Goal: Task Accomplishment & Management: Manage account settings

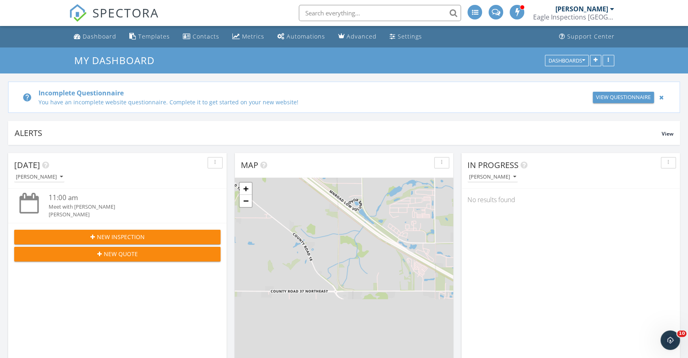
click at [143, 236] on span "New Inspection" at bounding box center [121, 236] width 48 height 9
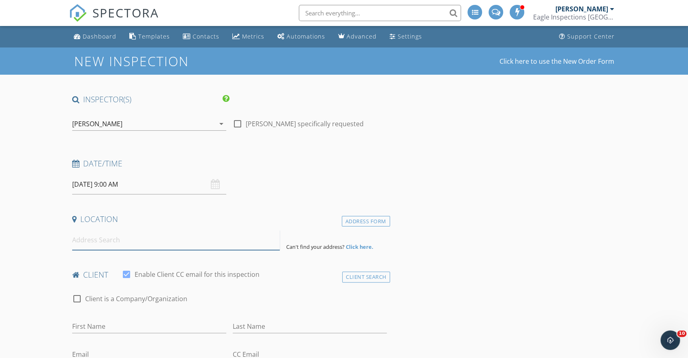
click at [194, 248] on input at bounding box center [176, 240] width 208 height 20
click at [600, 17] on div "Eagle Inspections [GEOGRAPHIC_DATA]" at bounding box center [573, 17] width 81 height 8
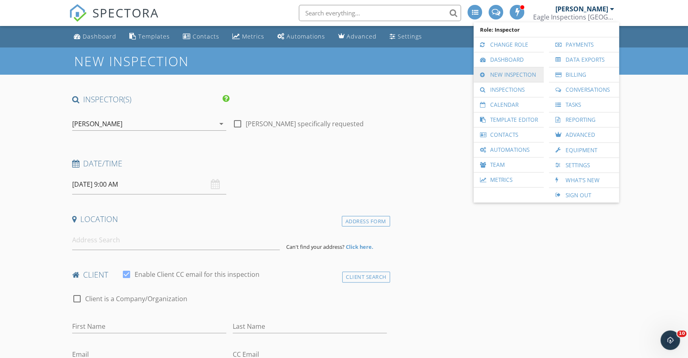
click at [525, 67] on link "New Inspection" at bounding box center [509, 74] width 62 height 15
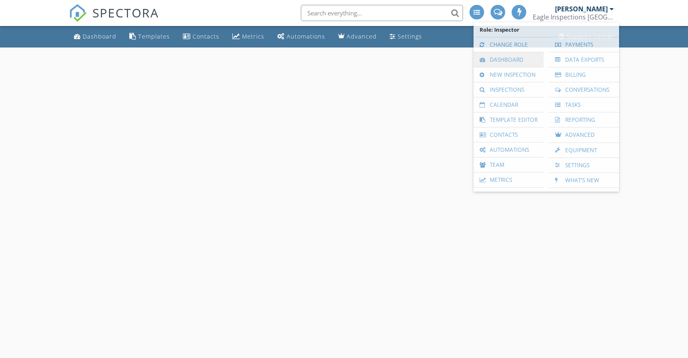
click at [519, 58] on link "Dashboard" at bounding box center [509, 59] width 62 height 15
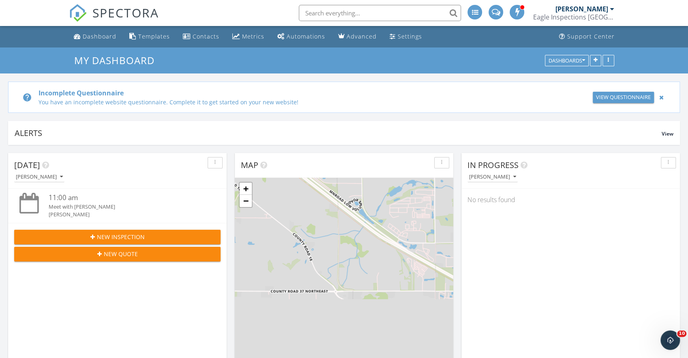
click at [588, 15] on div "Eagle Inspections [GEOGRAPHIC_DATA]" at bounding box center [573, 17] width 81 height 8
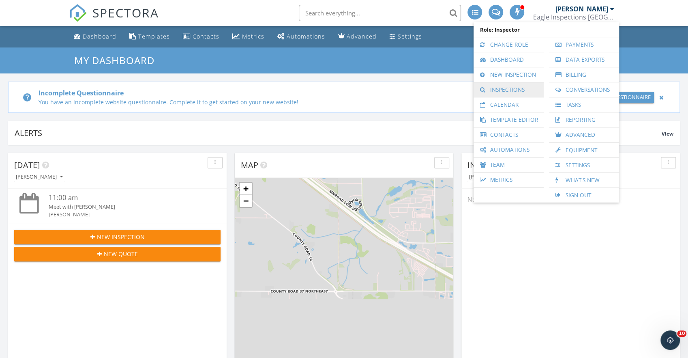
click at [516, 87] on link "Inspections" at bounding box center [509, 89] width 62 height 15
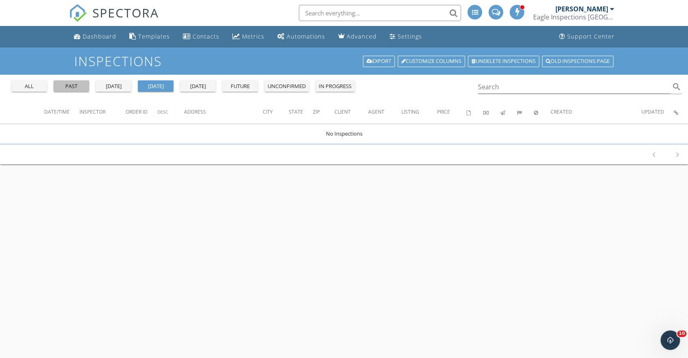
click at [77, 87] on div "past" at bounding box center [71, 86] width 29 height 8
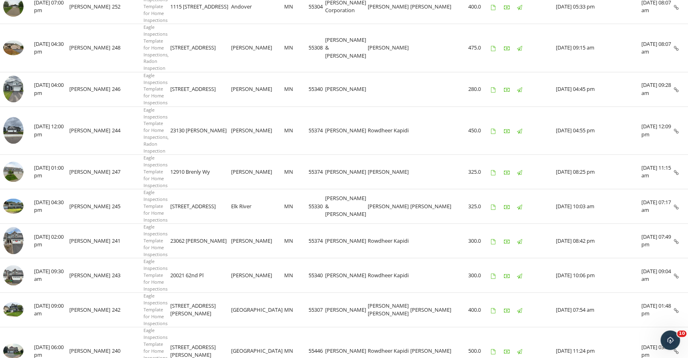
scroll to position [428, 0]
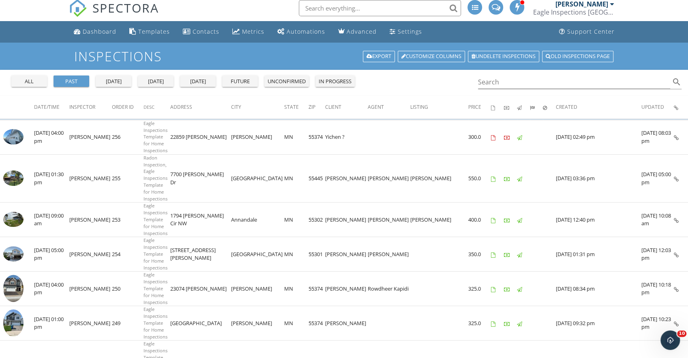
scroll to position [0, 0]
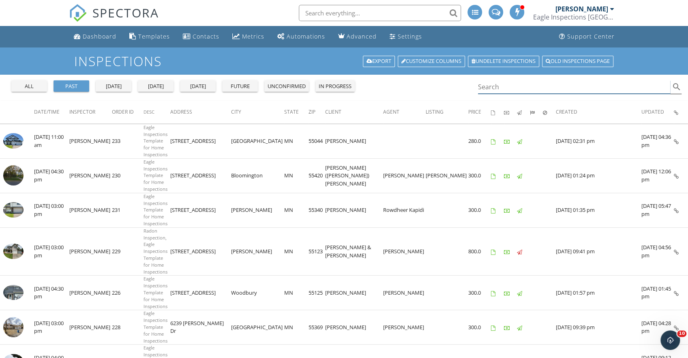
click at [537, 85] on input "Search" at bounding box center [574, 86] width 193 height 13
type input "otsego"
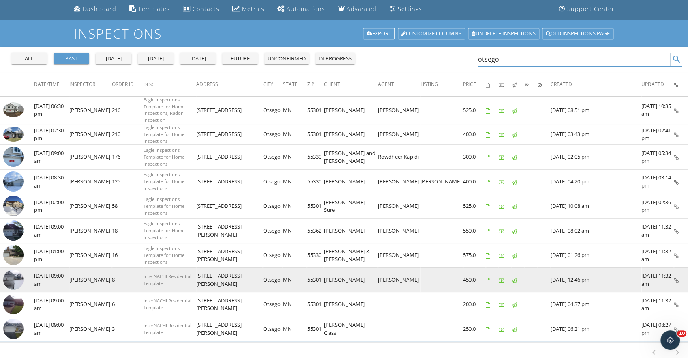
scroll to position [41, 0]
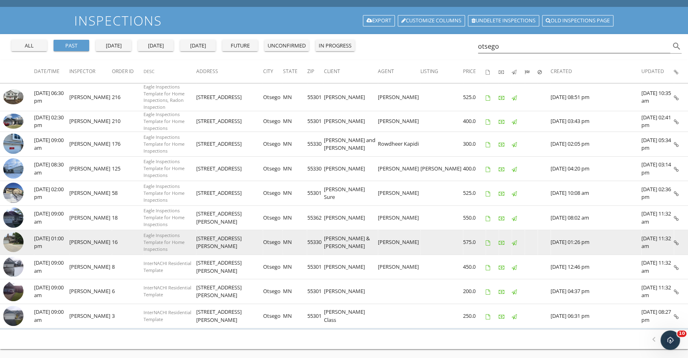
click at [15, 232] on img at bounding box center [13, 242] width 20 height 20
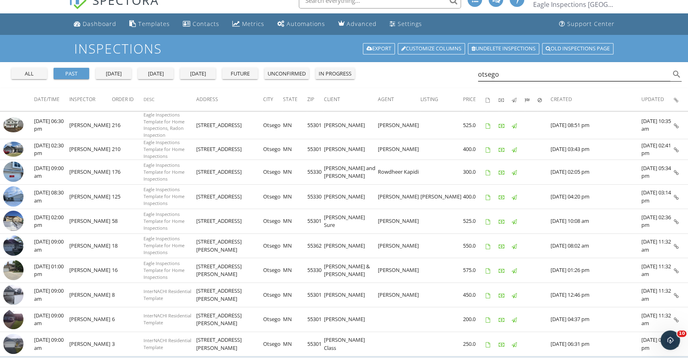
scroll to position [0, 0]
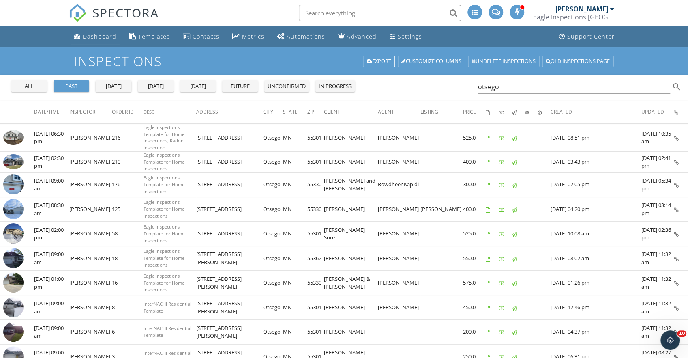
click at [89, 34] on div "Dashboard" at bounding box center [100, 36] width 34 height 8
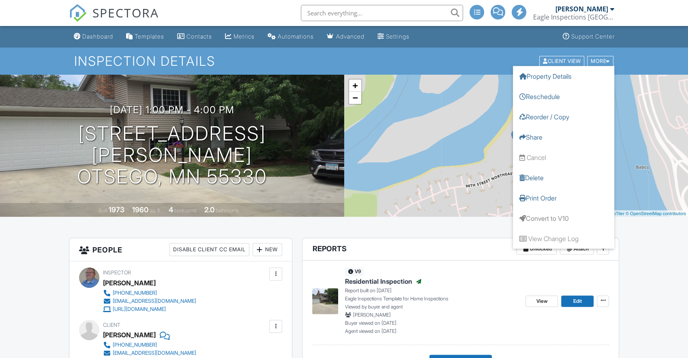
click at [553, 117] on link "Reorder / Copy" at bounding box center [563, 116] width 101 height 20
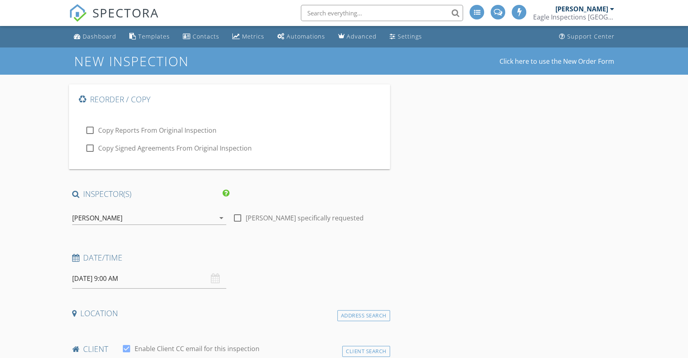
type input "[PERSON_NAME]"
type input "[EMAIL_ADDRESS][DOMAIN_NAME]"
type input "[PHONE_NUMBER]"
checkbox input "false"
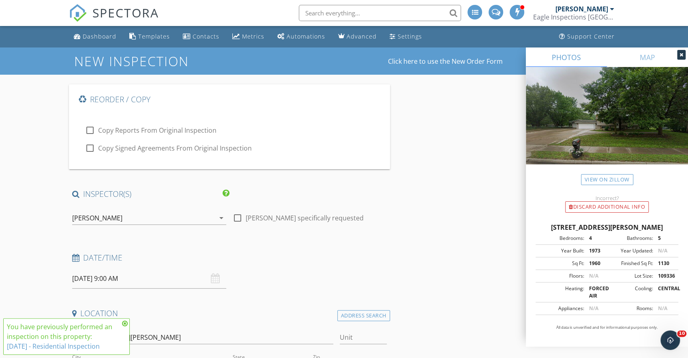
click at [142, 132] on label "Copy Reports From Original Inspection" at bounding box center [157, 130] width 118 height 8
checkbox input "false"
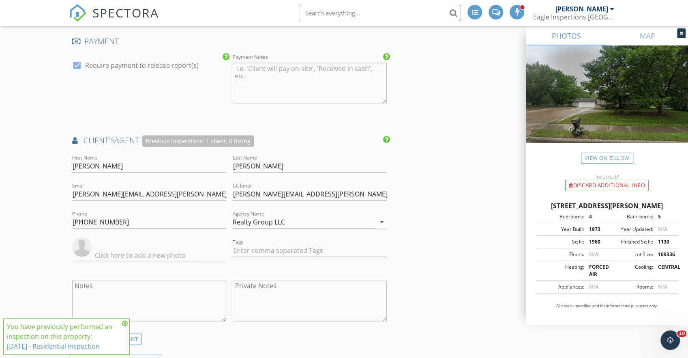
scroll to position [1136, 0]
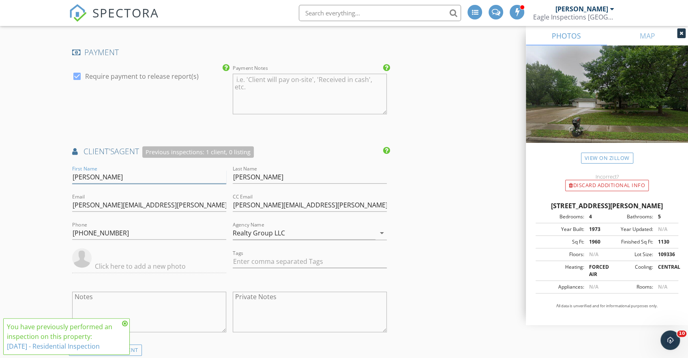
drag, startPoint x: 167, startPoint y: 176, endPoint x: -9, endPoint y: 171, distance: 176.5
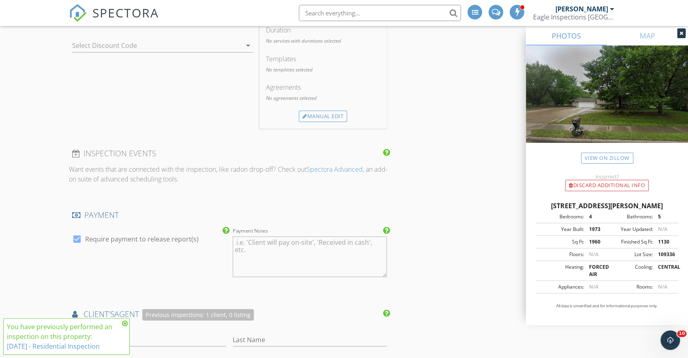
scroll to position [771, 0]
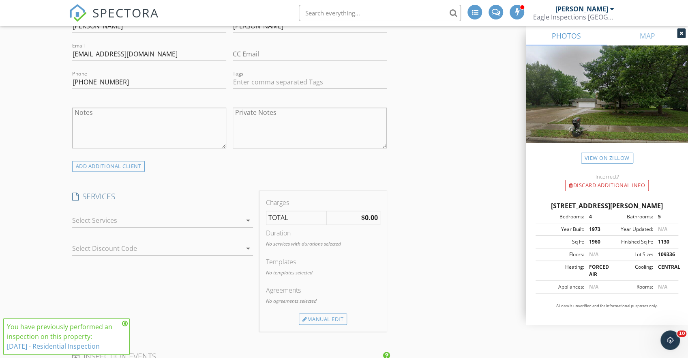
click at [228, 216] on div at bounding box center [157, 220] width 170 height 13
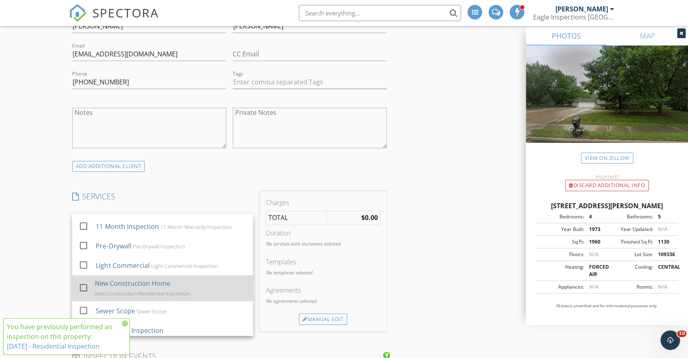
scroll to position [60, 0]
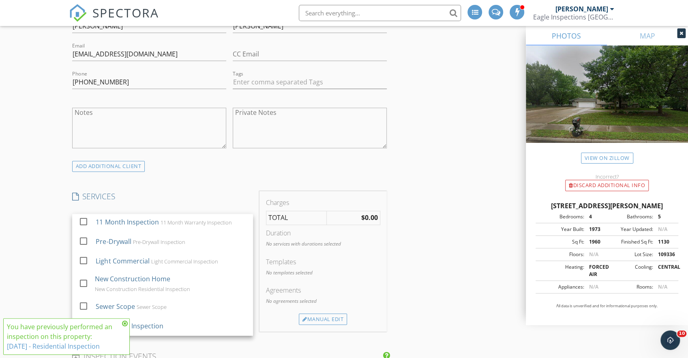
click at [431, 170] on div "Reorder / Copy check_box_outline_blank Copy Reports From Original Inspection ch…" at bounding box center [344, 332] width 551 height 2036
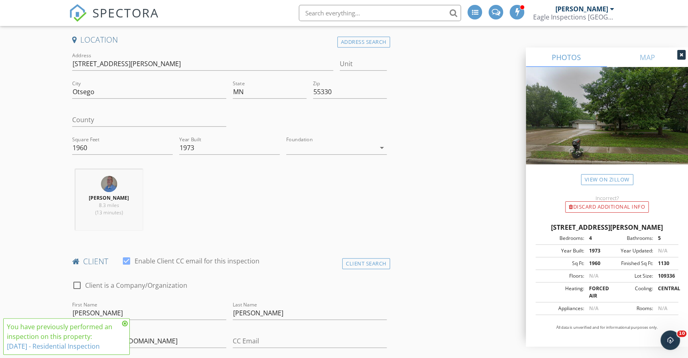
scroll to position [0, 0]
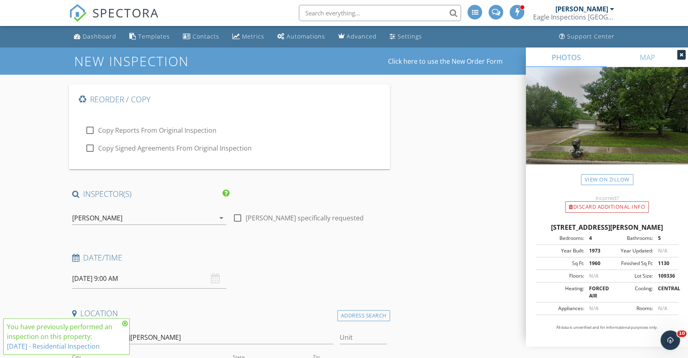
click at [681, 54] on icon at bounding box center [682, 54] width 4 height 5
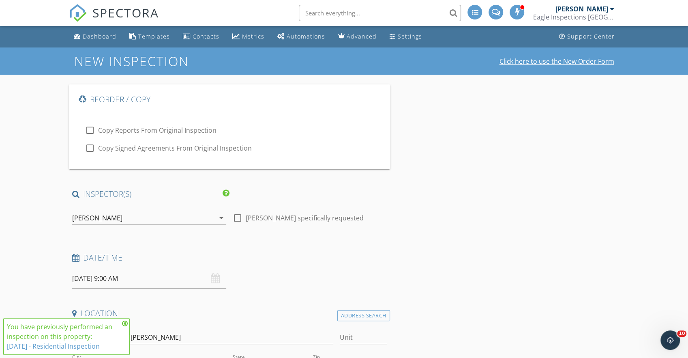
click at [569, 62] on link "Click here to use the New Order Form" at bounding box center [557, 61] width 115 height 6
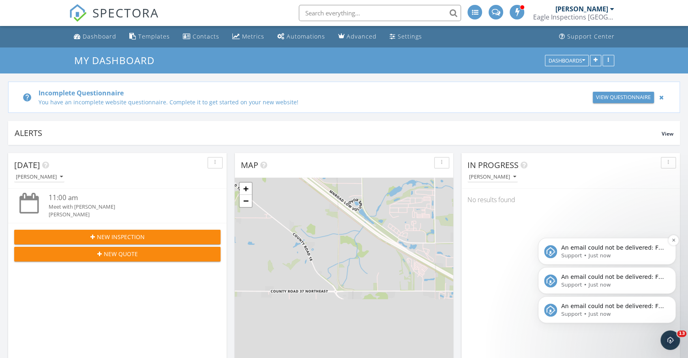
click at [633, 248] on span "An email could not be delivered: For more information, view Why emails don't ge…" at bounding box center [612, 255] width 103 height 23
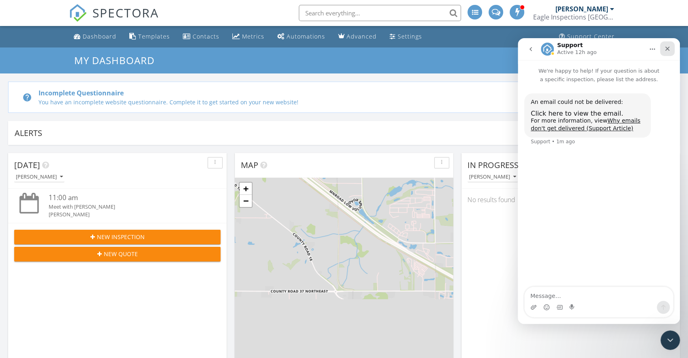
click at [669, 52] on icon "Close" at bounding box center [667, 48] width 6 height 6
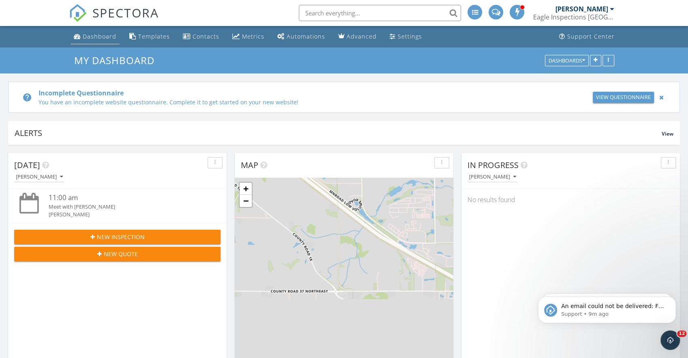
click at [115, 38] on div "Dashboard" at bounding box center [100, 36] width 34 height 8
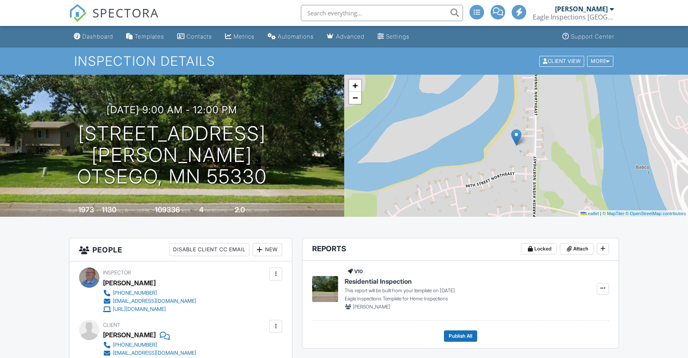
scroll to position [389, 0]
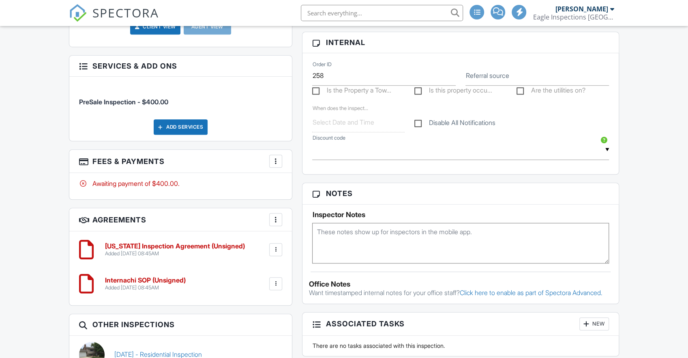
click at [276, 158] on div at bounding box center [276, 161] width 8 height 8
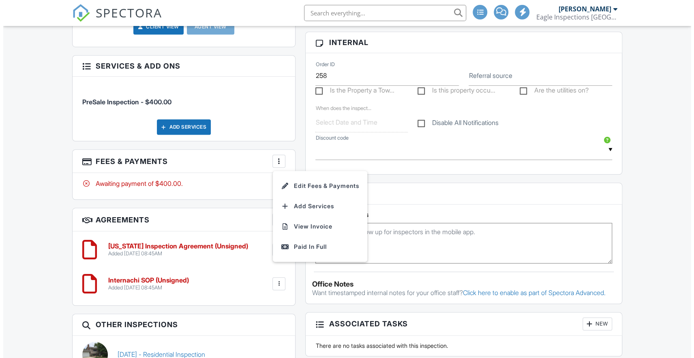
scroll to position [0, 0]
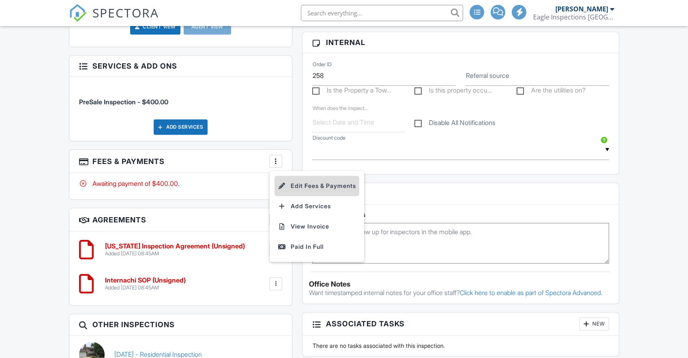
click at [327, 183] on li "Edit Fees & Payments" at bounding box center [317, 186] width 85 height 20
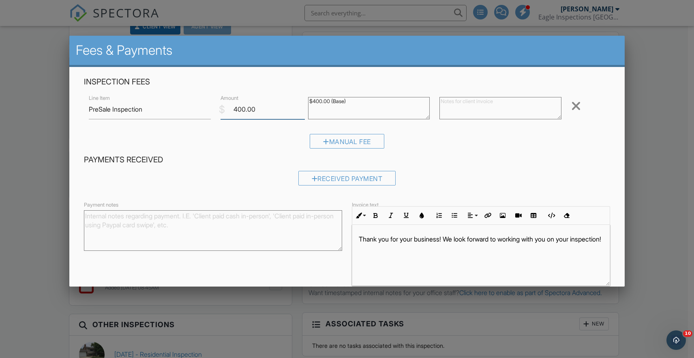
click at [252, 106] on input "400.00" at bounding box center [263, 109] width 84 height 20
click at [234, 112] on input "4000.0" at bounding box center [263, 109] width 84 height 20
drag, startPoint x: 232, startPoint y: 110, endPoint x: 267, endPoint y: 112, distance: 35.4
click at [267, 112] on input "4000.0" at bounding box center [263, 109] width 84 height 20
type input "0"
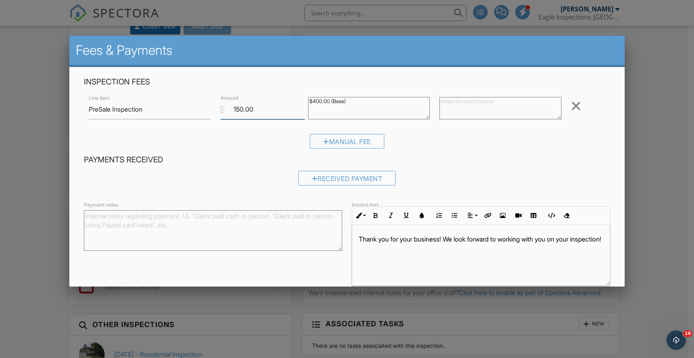
type input "150.00"
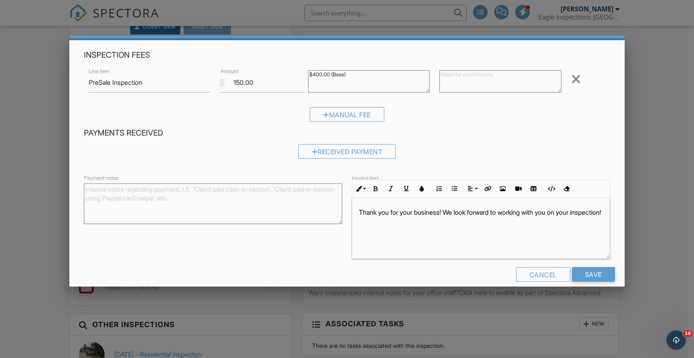
scroll to position [37, 0]
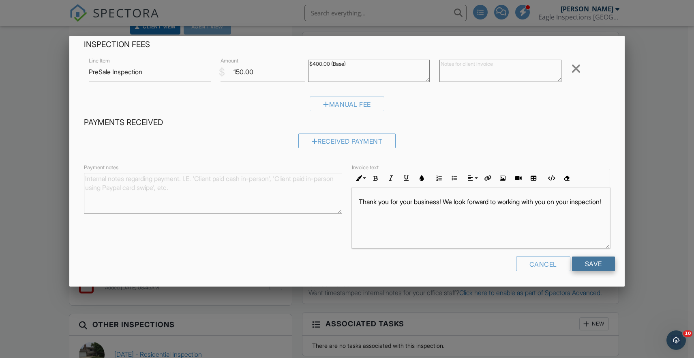
click at [591, 263] on input "Save" at bounding box center [593, 263] width 43 height 15
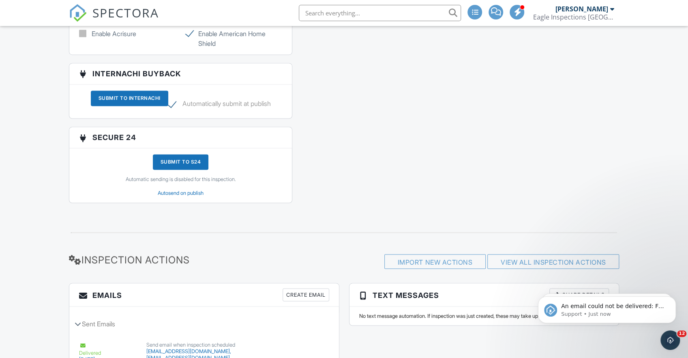
scroll to position [1058, 0]
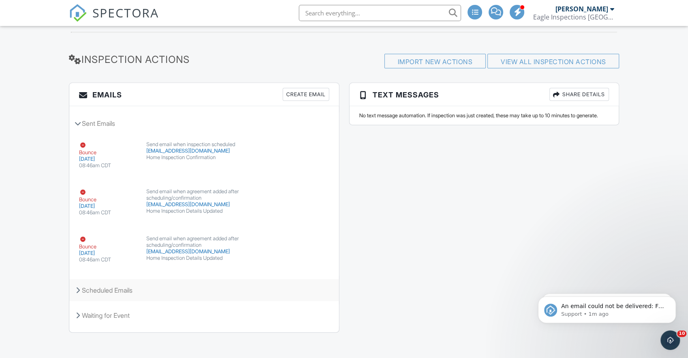
click at [77, 287] on icon at bounding box center [78, 290] width 4 height 6
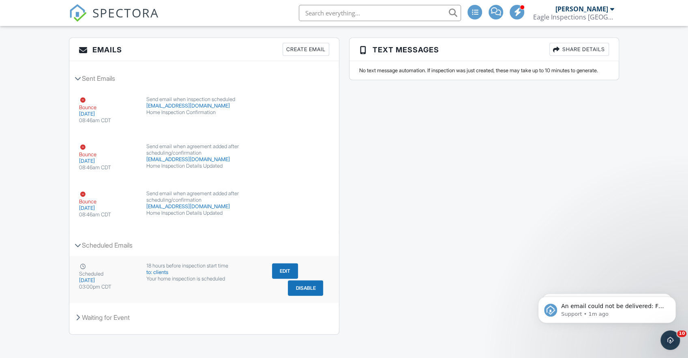
scroll to position [1105, 0]
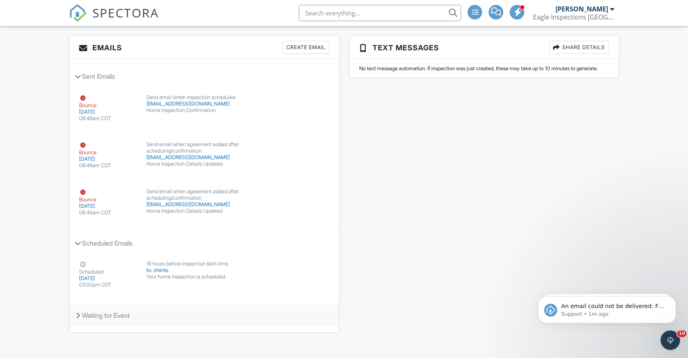
click at [100, 314] on div "Waiting for Event" at bounding box center [204, 315] width 270 height 22
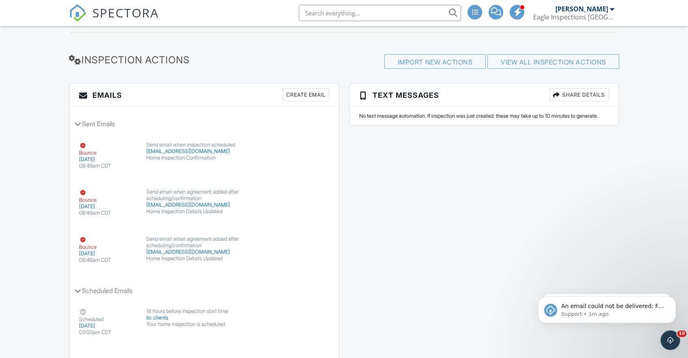
scroll to position [1049, 0]
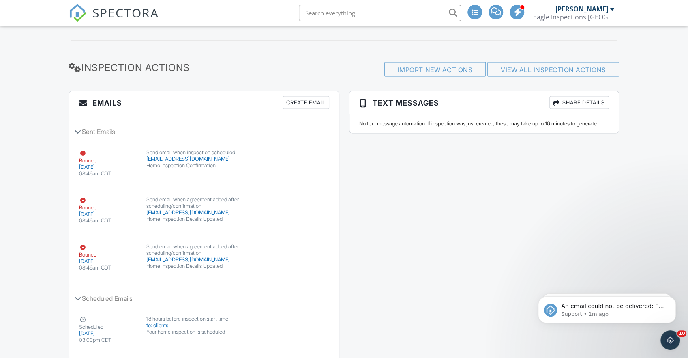
click at [306, 100] on div "Create Email" at bounding box center [306, 102] width 47 height 13
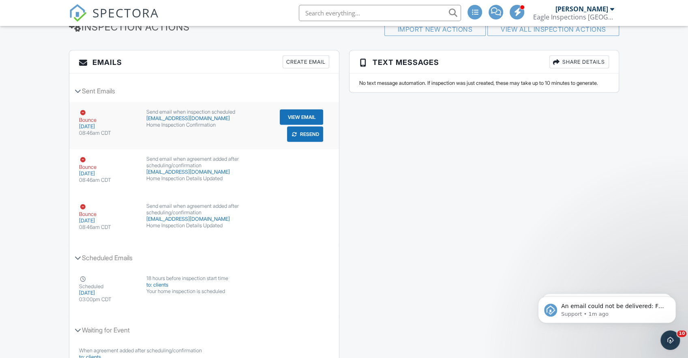
scroll to position [1131, 0]
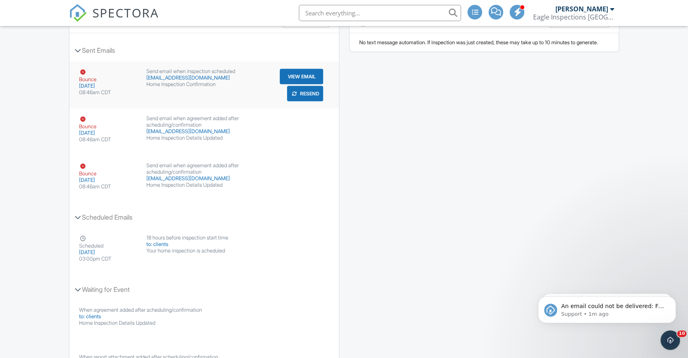
click at [301, 73] on button "View Email" at bounding box center [301, 76] width 43 height 15
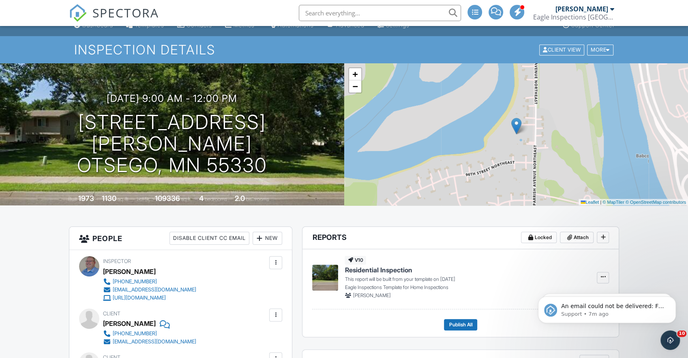
scroll to position [0, 0]
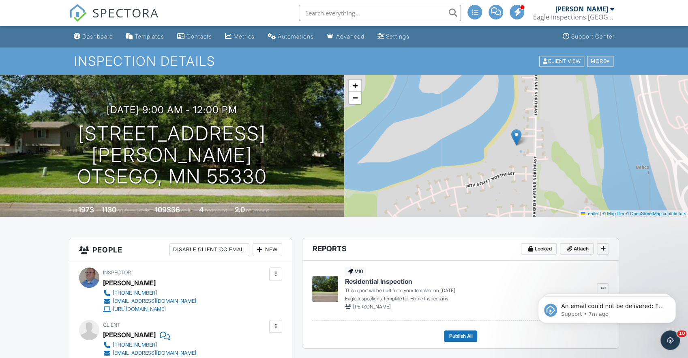
click at [596, 59] on div "More" at bounding box center [600, 61] width 26 height 11
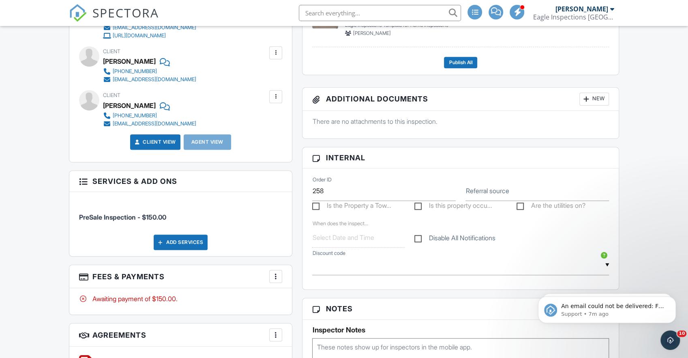
scroll to position [284, 0]
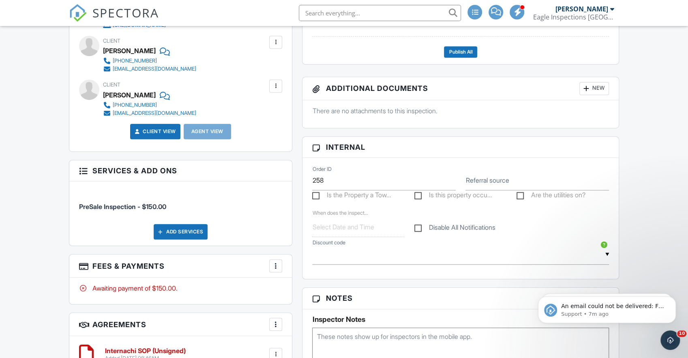
click at [82, 173] on div at bounding box center [83, 170] width 8 height 8
click at [217, 229] on div "Add Services" at bounding box center [181, 231] width 204 height 15
click at [277, 266] on div at bounding box center [276, 266] width 8 height 8
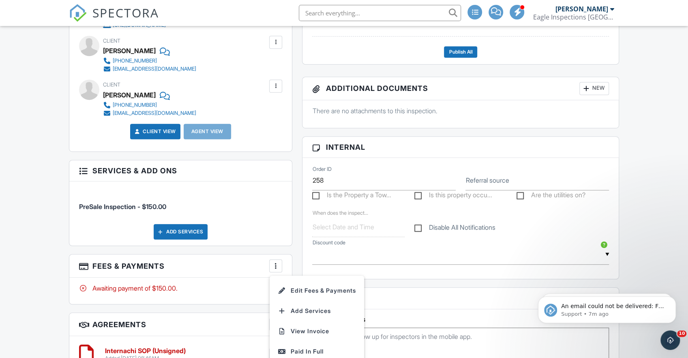
click at [285, 203] on div "PreSale Inspection - $150.00 Add Services" at bounding box center [180, 213] width 223 height 64
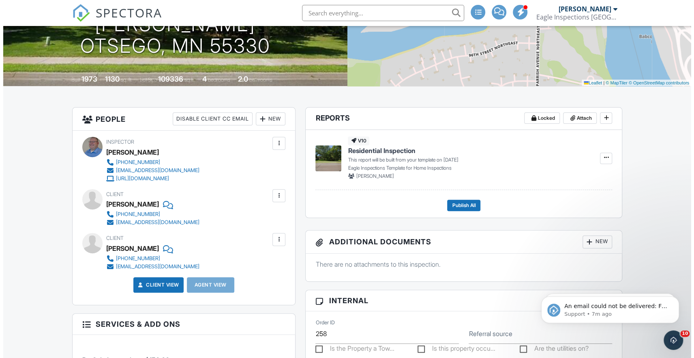
scroll to position [0, 0]
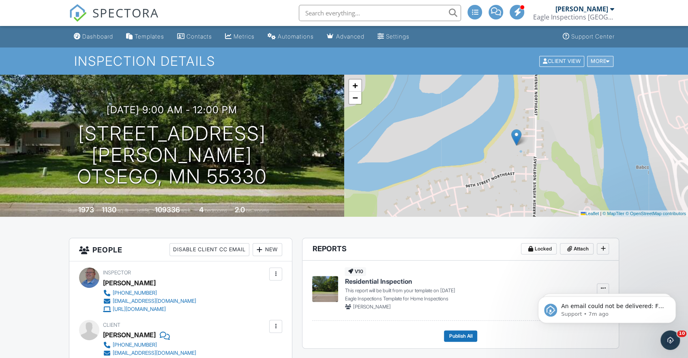
click at [603, 59] on div "More" at bounding box center [600, 61] width 26 height 11
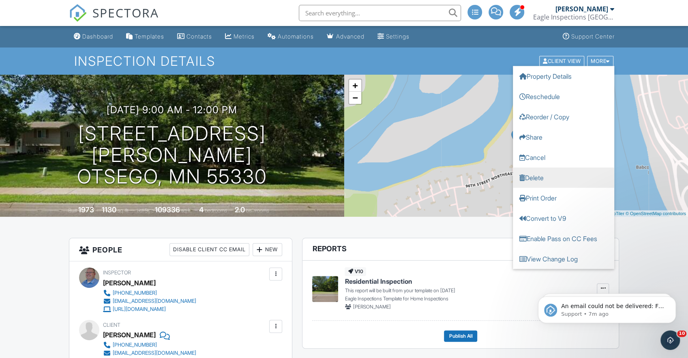
click at [555, 185] on link "Delete" at bounding box center [563, 177] width 101 height 20
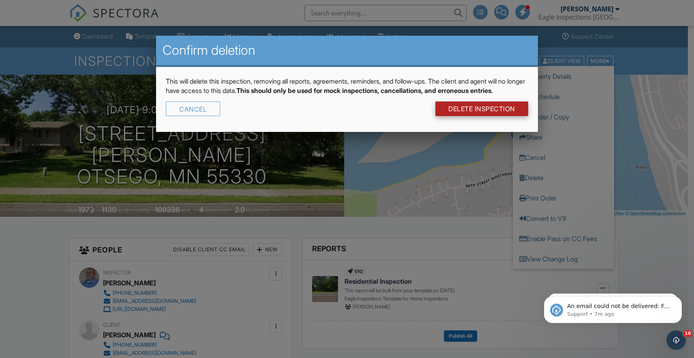
click at [484, 116] on link "DELETE Inspection" at bounding box center [482, 108] width 93 height 15
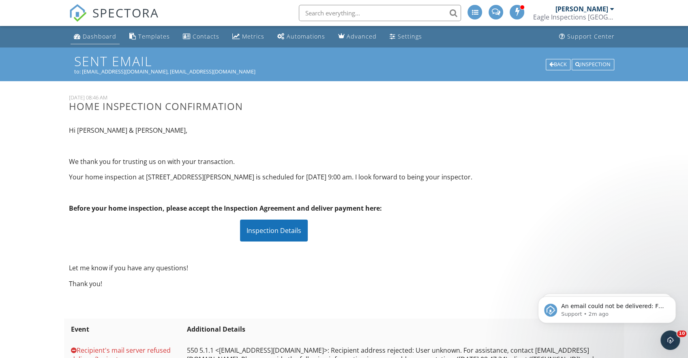
click at [99, 34] on div "Dashboard" at bounding box center [100, 36] width 34 height 8
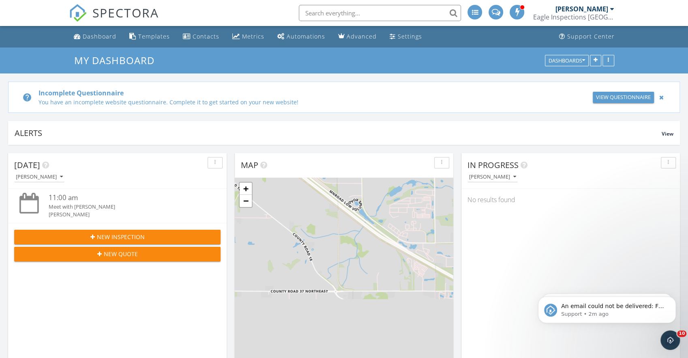
click at [434, 10] on input "text" at bounding box center [380, 13] width 162 height 16
click at [145, 39] on div "Templates" at bounding box center [154, 36] width 32 height 8
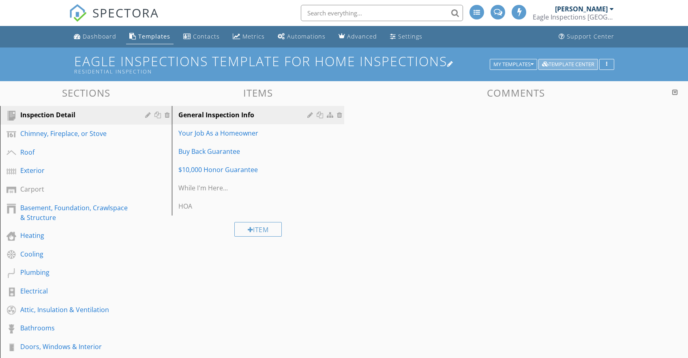
click at [571, 65] on div "Template Center" at bounding box center [568, 65] width 52 height 6
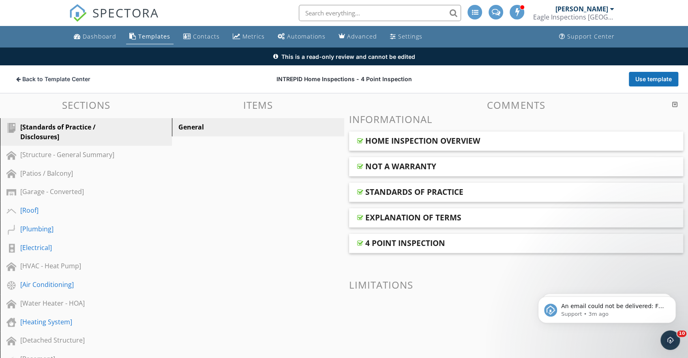
click at [451, 241] on div "4 POINT INSPECTION" at bounding box center [485, 243] width 239 height 10
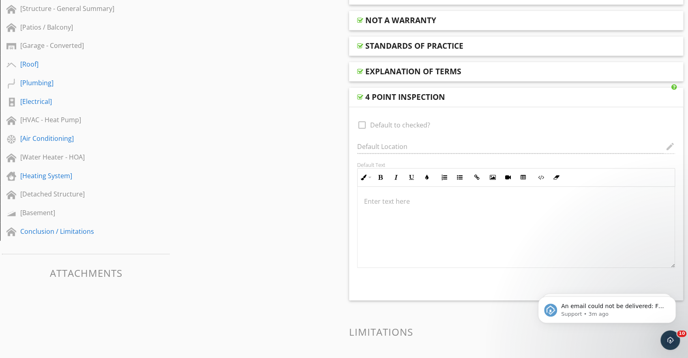
scroll to position [84, 0]
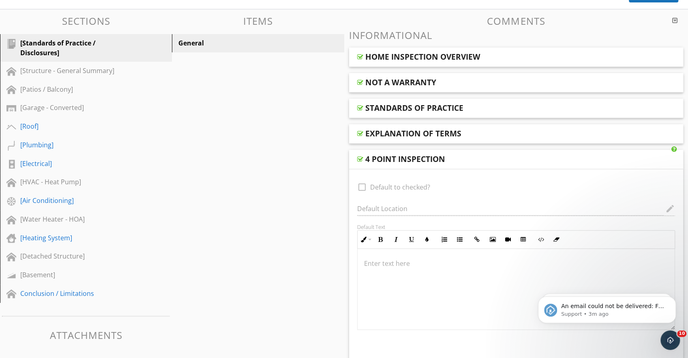
click at [453, 159] on div "4 POINT INSPECTION" at bounding box center [485, 159] width 239 height 10
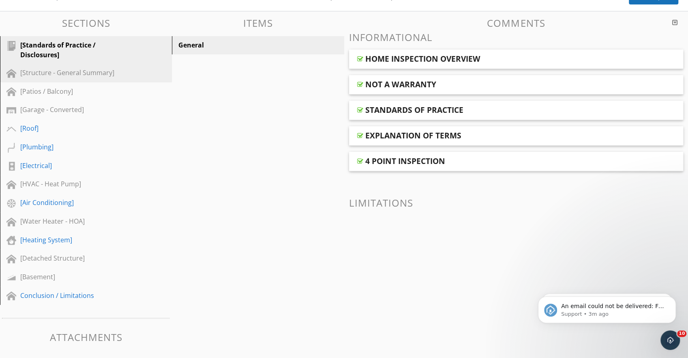
click at [59, 80] on link "[Structure - General Summary]" at bounding box center [87, 73] width 170 height 19
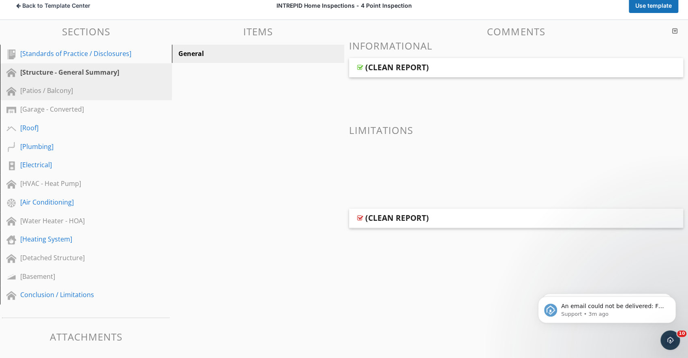
scroll to position [73, 0]
click at [64, 89] on div "[Patios / Balcony]" at bounding box center [76, 91] width 113 height 10
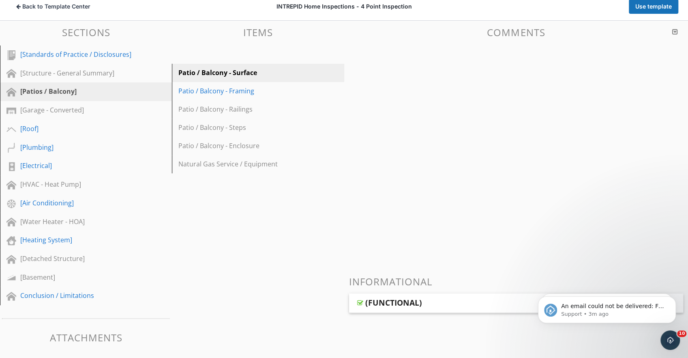
scroll to position [84, 0]
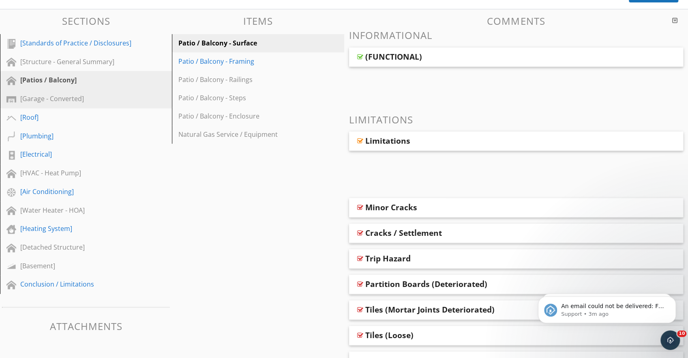
click at [59, 95] on div "[Garage - Converted]" at bounding box center [76, 99] width 113 height 10
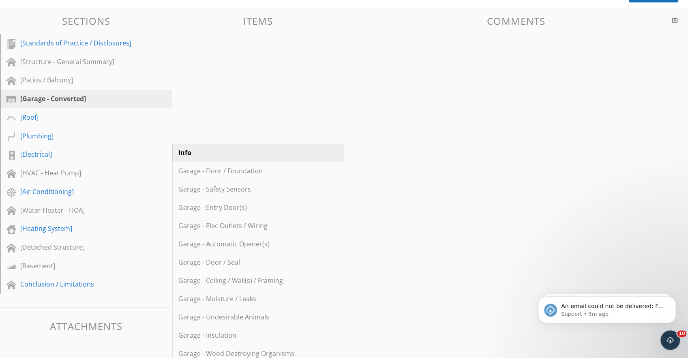
scroll to position [73, 0]
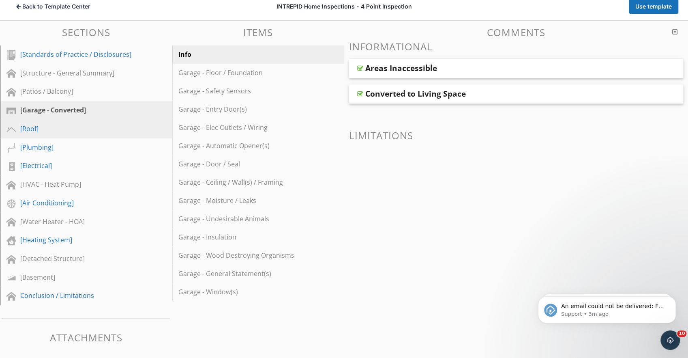
click at [42, 127] on div "[Roof]" at bounding box center [76, 129] width 113 height 10
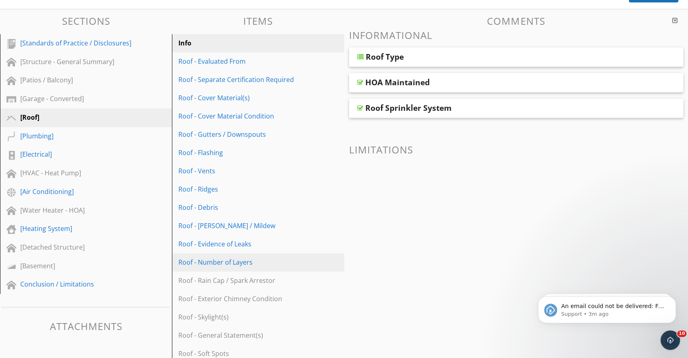
scroll to position [115, 0]
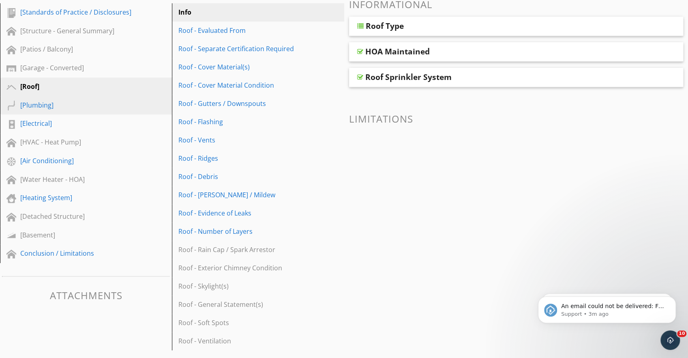
click at [78, 105] on div "[Plumbing]" at bounding box center [76, 105] width 113 height 10
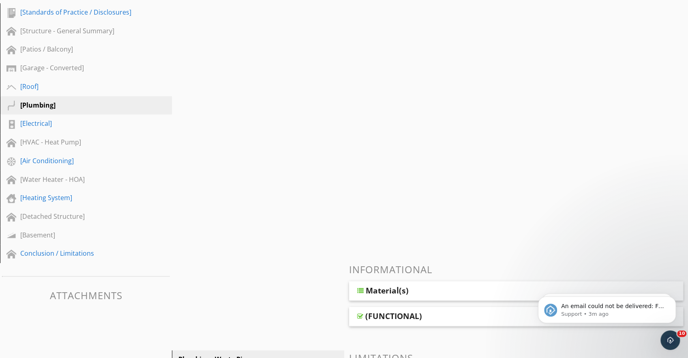
scroll to position [73, 0]
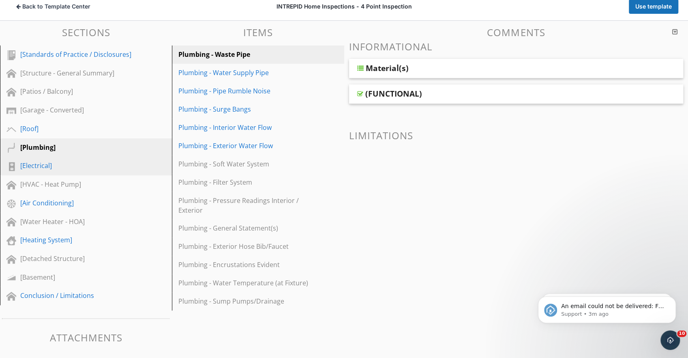
click at [54, 163] on div "[Electrical]" at bounding box center [76, 166] width 113 height 10
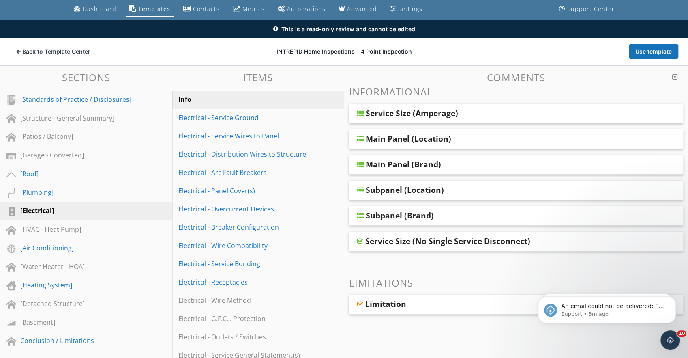
scroll to position [0, 0]
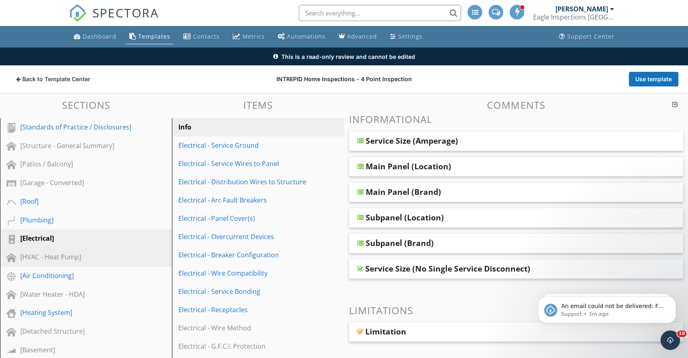
click at [110, 260] on div "[HVAC - Heat Pump]" at bounding box center [76, 257] width 113 height 10
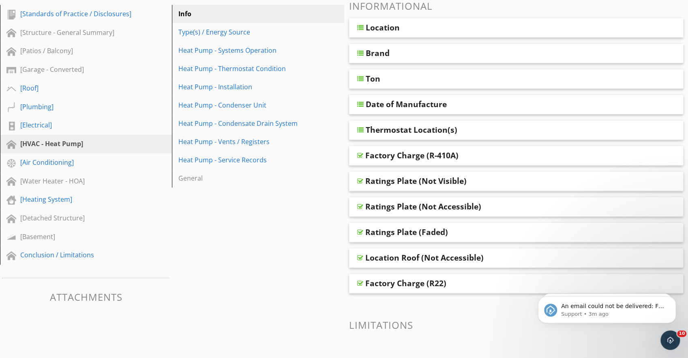
scroll to position [166, 0]
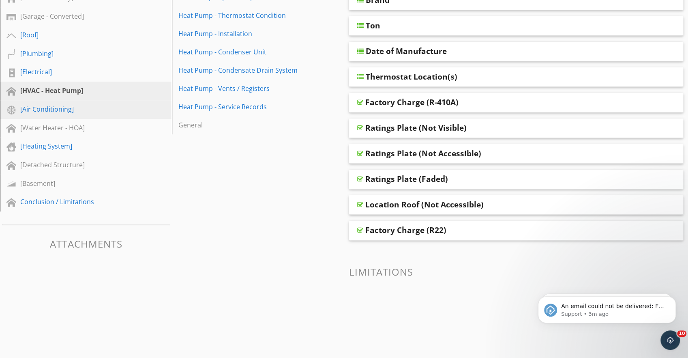
click at [52, 104] on div "[Air Conditioning]" at bounding box center [76, 109] width 113 height 10
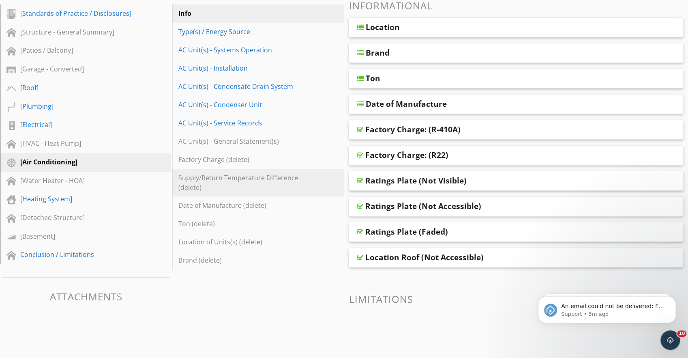
scroll to position [122, 0]
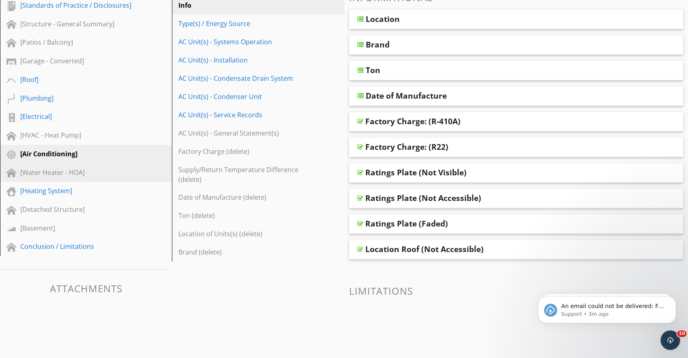
click at [92, 175] on div "[Water Heater - HOA]" at bounding box center [76, 173] width 113 height 10
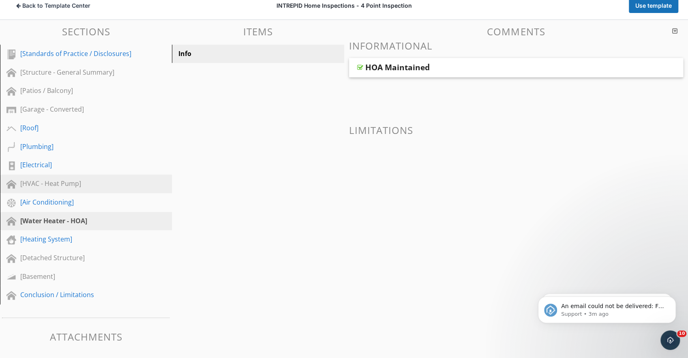
scroll to position [73, 0]
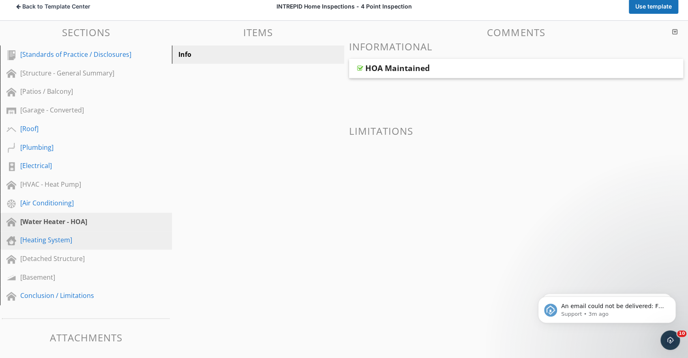
click at [74, 235] on div "[Heating System]" at bounding box center [76, 240] width 113 height 10
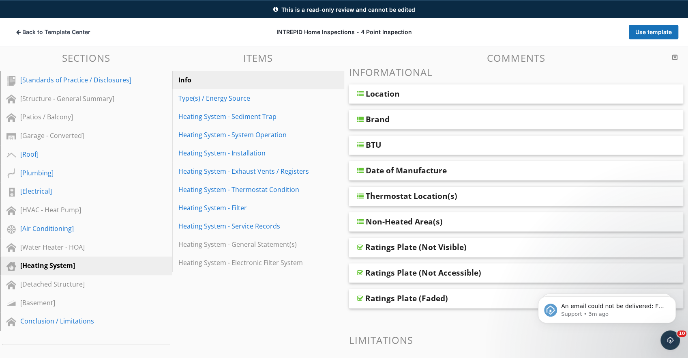
scroll to position [0, 0]
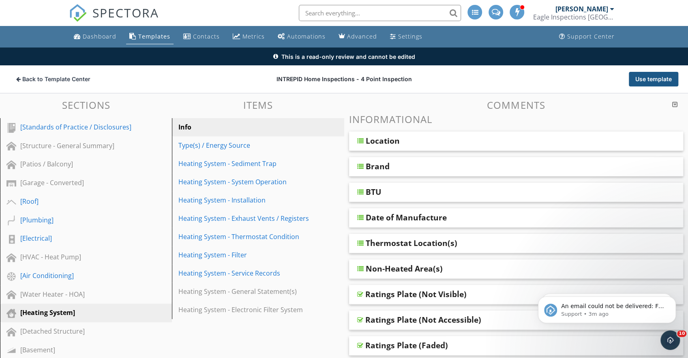
click at [656, 82] on button "Use template" at bounding box center [653, 79] width 49 height 15
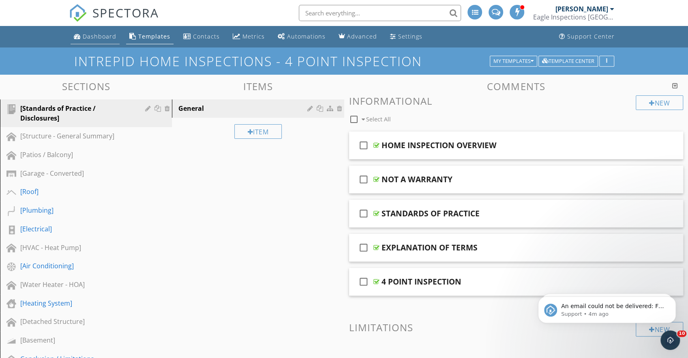
click at [103, 37] on div "Dashboard" at bounding box center [100, 36] width 34 height 8
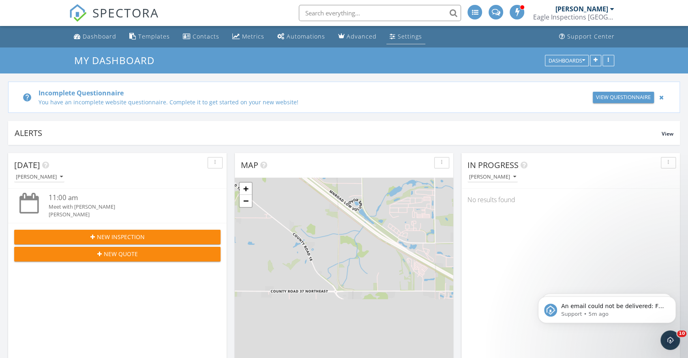
click at [398, 39] on div "Settings" at bounding box center [410, 36] width 24 height 8
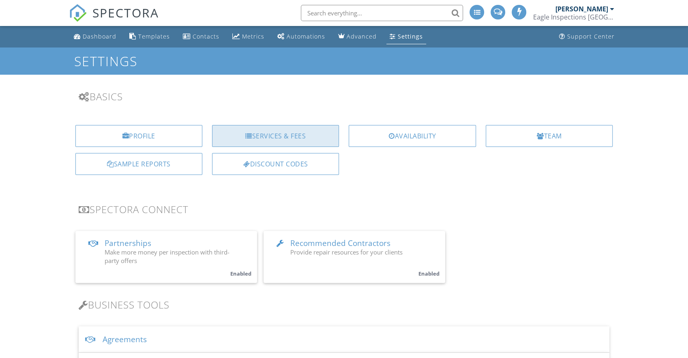
click at [297, 142] on div "Services & Fees" at bounding box center [275, 136] width 127 height 22
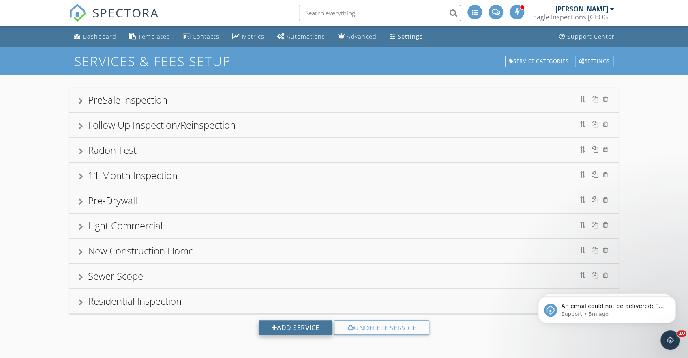
click at [303, 328] on div "Add Service" at bounding box center [296, 327] width 74 height 15
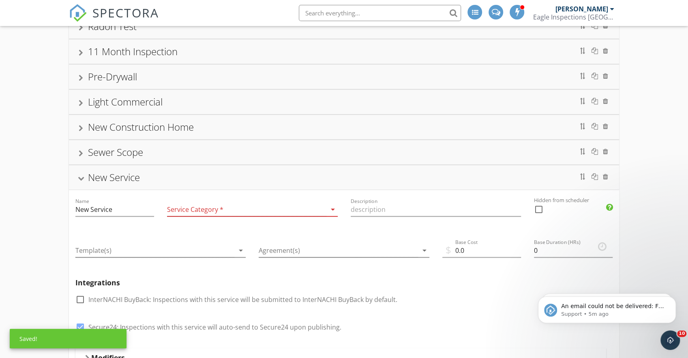
scroll to position [162, 0]
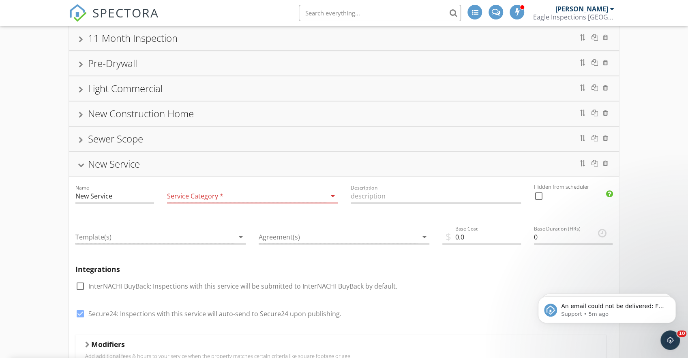
click at [202, 196] on div at bounding box center [246, 195] width 159 height 13
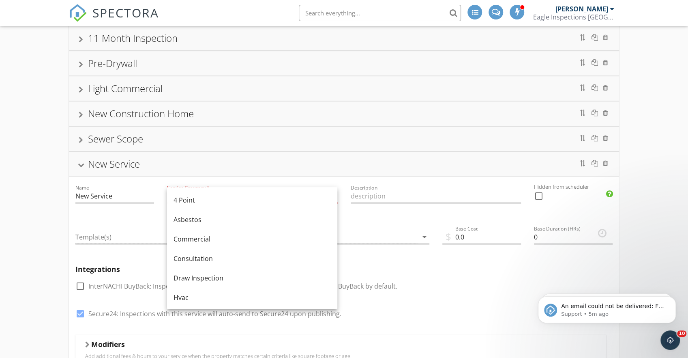
click at [202, 196] on div "4 Point" at bounding box center [252, 200] width 157 height 10
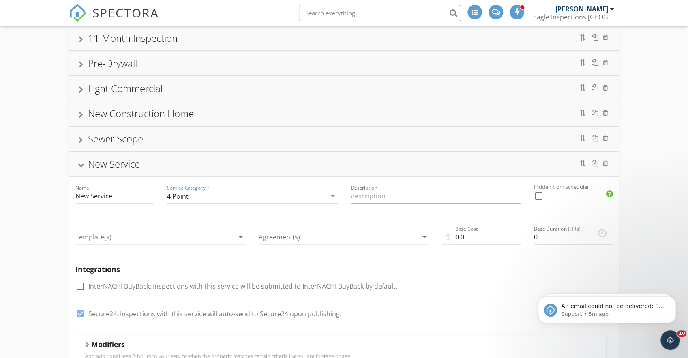
click at [415, 190] on input "Description" at bounding box center [436, 195] width 171 height 13
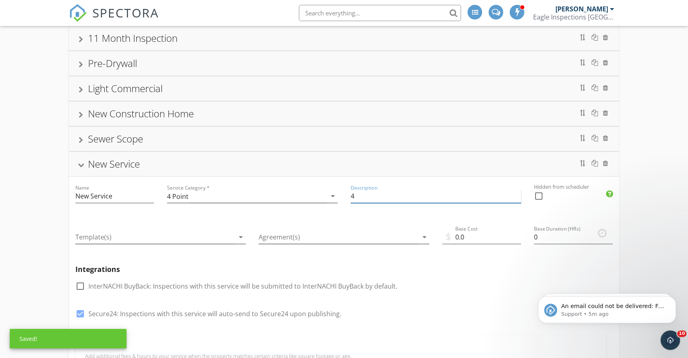
type input "4"
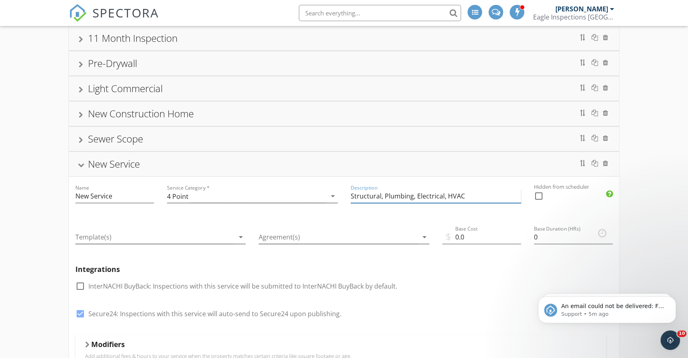
type input "Structural, Plumbing, Electrical, HVAC"
click at [233, 236] on div at bounding box center [154, 236] width 159 height 13
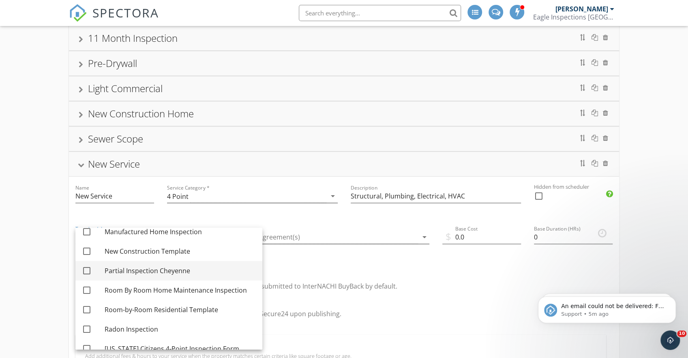
scroll to position [157, 0]
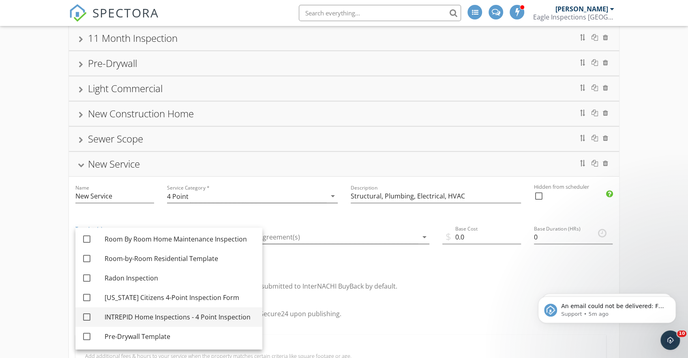
click at [188, 315] on div "INTREPID Home Inspections - 4 Point Inspection" at bounding box center [180, 317] width 151 height 10
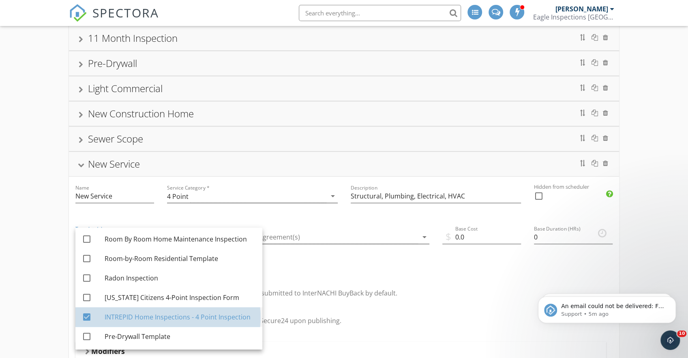
checkbox input "true"
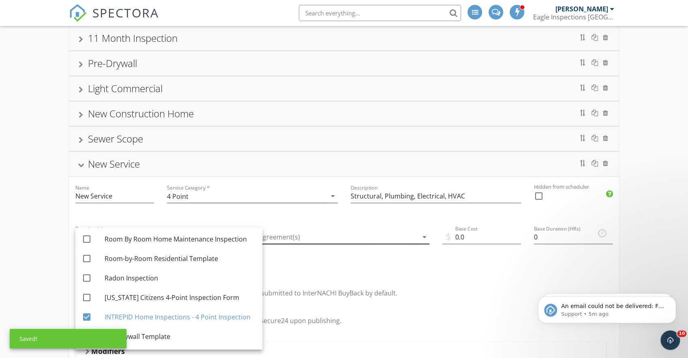
click at [400, 230] on div at bounding box center [338, 236] width 159 height 13
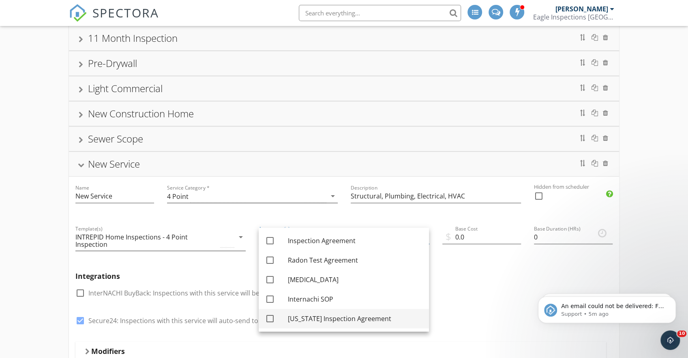
click at [363, 323] on div "Minnesota Inspection Agreement" at bounding box center [355, 319] width 135 height 10
checkbox input "true"
click at [389, 298] on div "Internachi SOP" at bounding box center [355, 299] width 135 height 10
checkbox input "true"
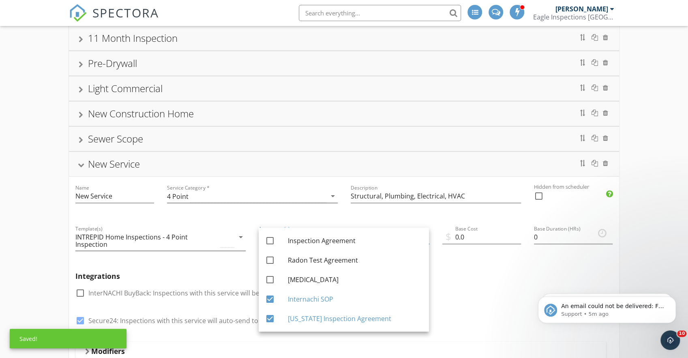
click at [460, 268] on div "Integrations check_box_outline_blank InterNACHI BuyBack: Inspections with this …" at bounding box center [344, 303] width 551 height 76
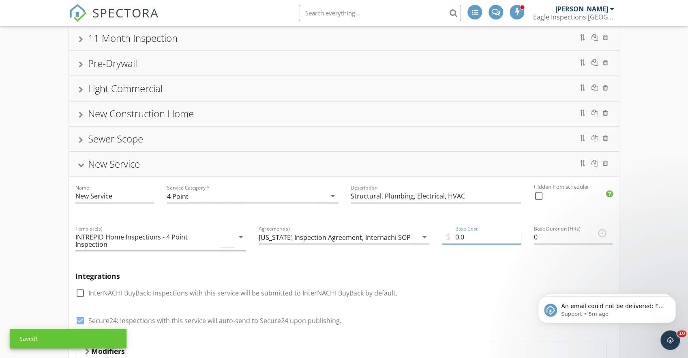
click at [465, 232] on input "0.0" at bounding box center [482, 236] width 79 height 13
drag, startPoint x: 473, startPoint y: 232, endPoint x: 443, endPoint y: 236, distance: 30.2
click at [443, 236] on input "0.0" at bounding box center [482, 236] width 79 height 13
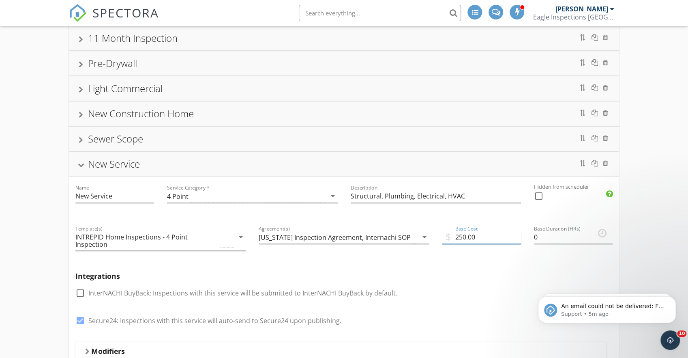
type input "250.00"
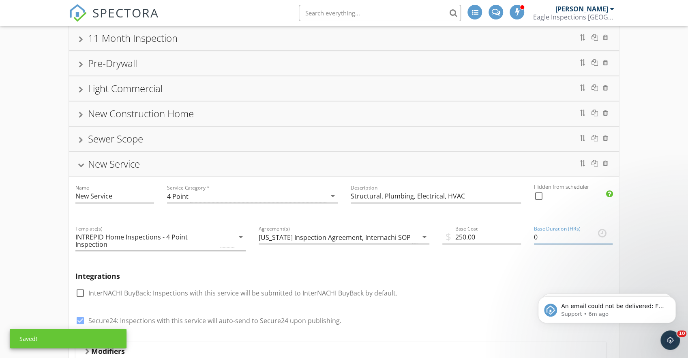
click at [292, 317] on label "Secure24: Inspections with this service will auto-send to Secure24 upon publish…" at bounding box center [214, 320] width 253 height 8
checkbox input "false"
click at [239, 292] on label "InterNACHI BuyBack: Inspections with this service will be submitted to InterNAC…" at bounding box center [242, 293] width 309 height 8
click at [217, 294] on label "InterNACHI BuyBack: Inspections with this service will be submitted to InterNAC…" at bounding box center [242, 293] width 309 height 8
checkbox input "false"
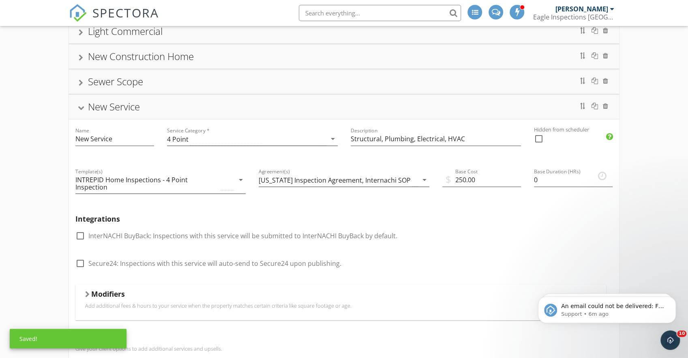
scroll to position [284, 0]
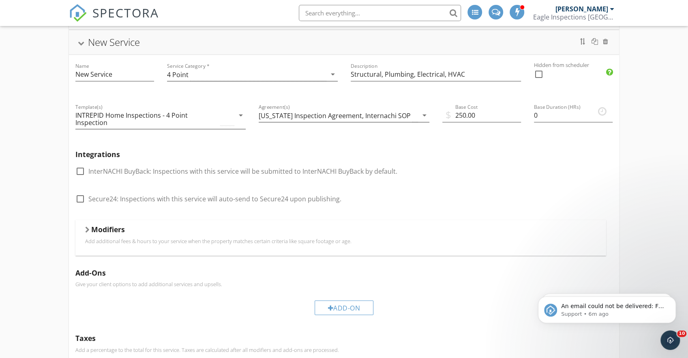
click at [270, 239] on p "Add additional fees & hours to your service when the property matches certain c…" at bounding box center [341, 241] width 512 height 6
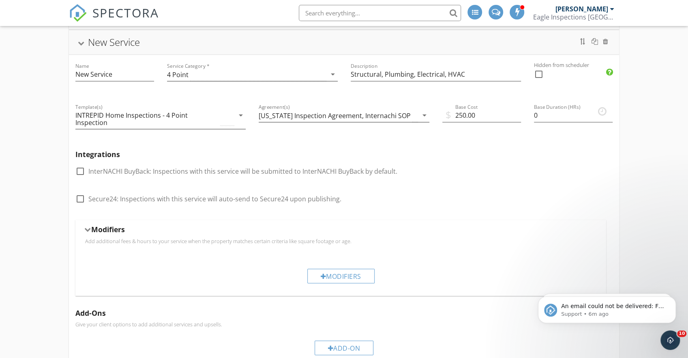
click at [270, 239] on p "Add additional fees & hours to your service when the property matches certain c…" at bounding box center [341, 241] width 512 height 6
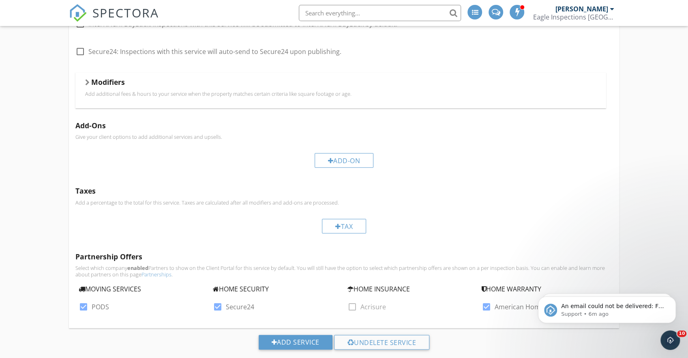
scroll to position [445, 0]
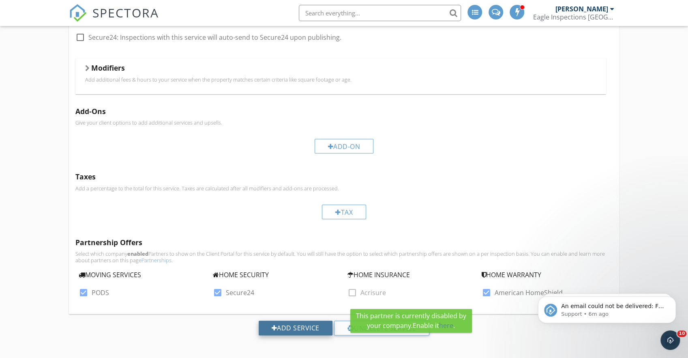
click at [312, 323] on div "Add Service" at bounding box center [296, 327] width 74 height 15
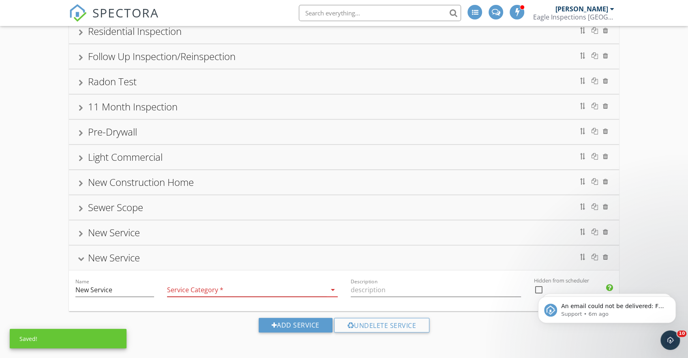
scroll to position [173, 0]
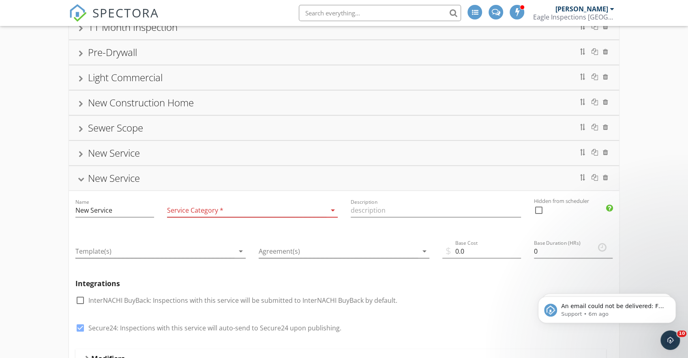
click at [84, 155] on div "New Service" at bounding box center [344, 153] width 531 height 15
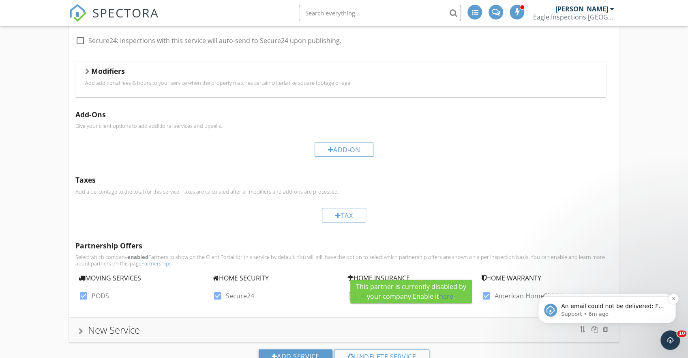
scroll to position [430, 0]
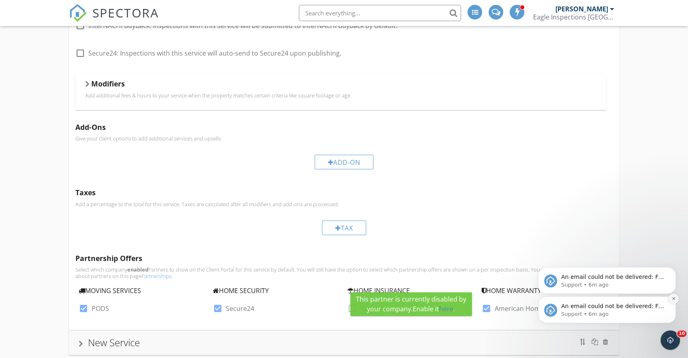
click at [672, 299] on icon "Dismiss notification" at bounding box center [674, 298] width 4 height 4
click at [673, 299] on icon "Dismiss notification" at bounding box center [673, 298] width 3 height 3
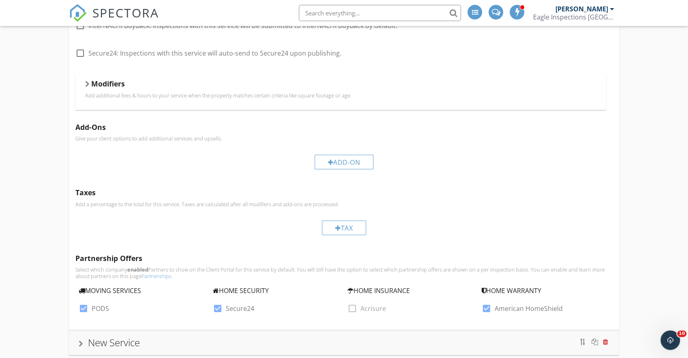
click at [604, 339] on div at bounding box center [605, 341] width 5 height 6
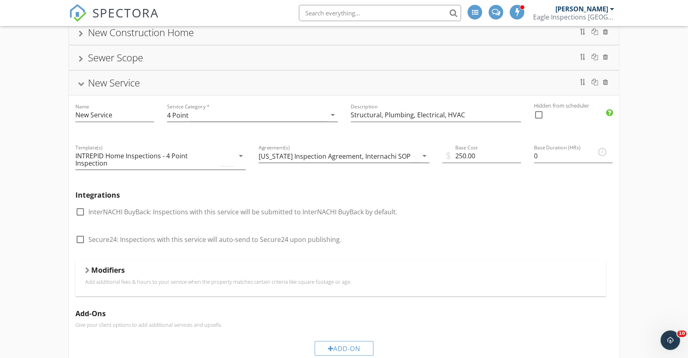
scroll to position [227, 0]
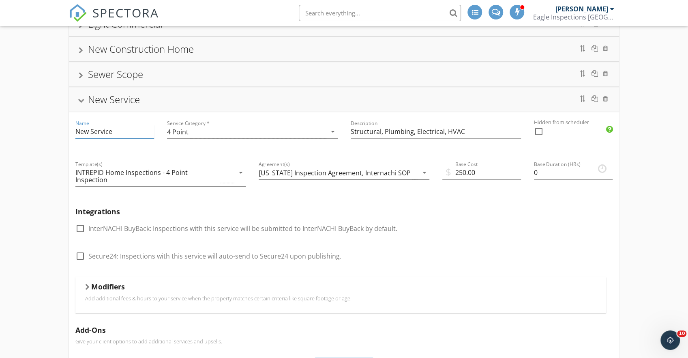
click at [112, 129] on input "New Service" at bounding box center [114, 131] width 79 height 13
drag, startPoint x: 114, startPoint y: 127, endPoint x: 15, endPoint y: 124, distance: 99.0
click at [15, 124] on div "PreSale Inspection Residential Inspection Follow Up Inspection/Reinspection Rad…" at bounding box center [344, 226] width 688 height 757
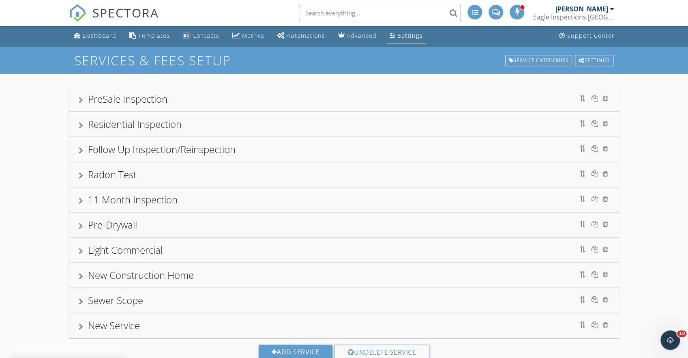
scroll to position [0, 0]
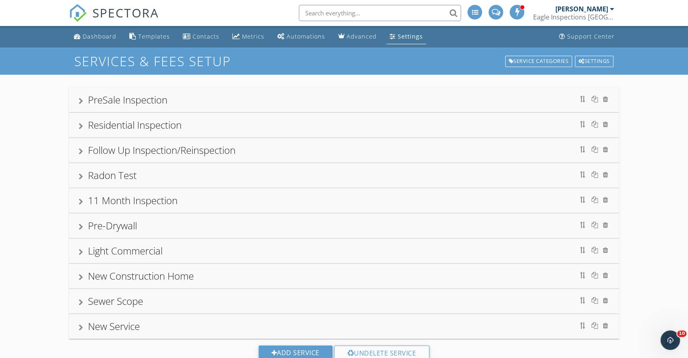
click at [363, 320] on div "New Service" at bounding box center [344, 326] width 531 height 15
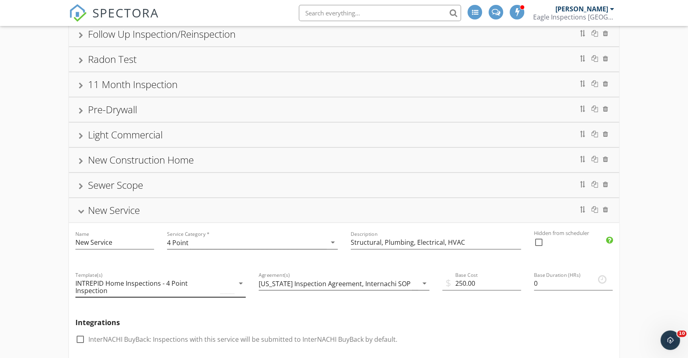
scroll to position [122, 0]
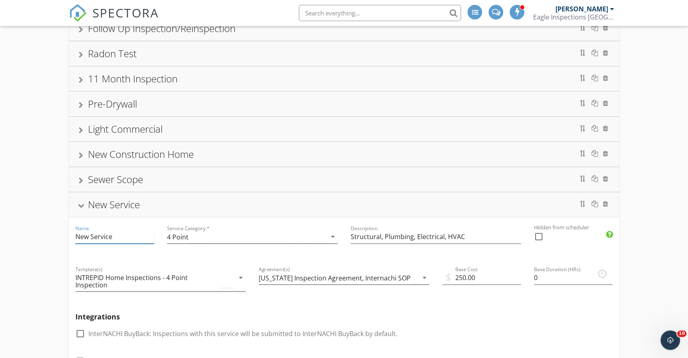
click at [115, 237] on input "New Service" at bounding box center [114, 236] width 79 height 13
drag, startPoint x: 92, startPoint y: 235, endPoint x: 56, endPoint y: 237, distance: 36.5
click at [56, 237] on div "PreSale Inspection Residential Inspection Follow Up Inspection/Reinspection Rad…" at bounding box center [344, 318] width 688 height 731
type input "4 Point Inspection"
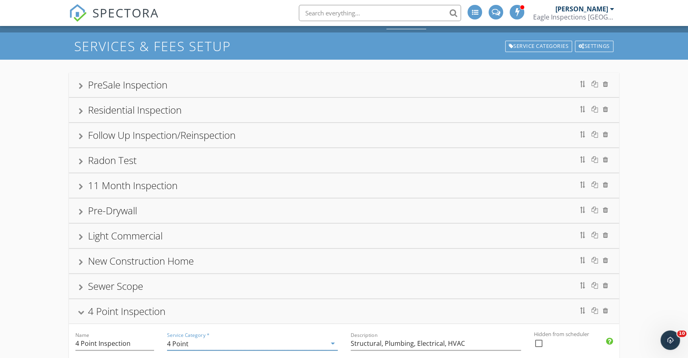
scroll to position [0, 0]
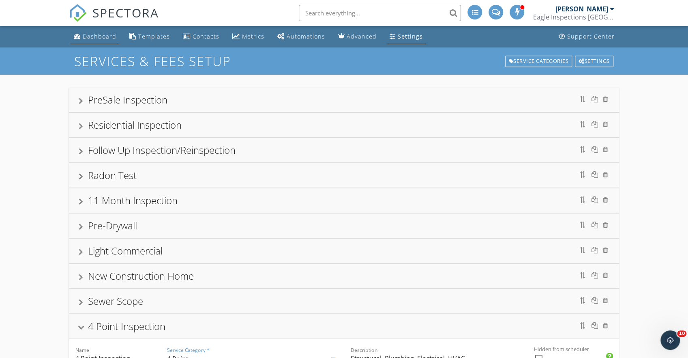
click at [102, 35] on div "Dashboard" at bounding box center [100, 36] width 34 height 8
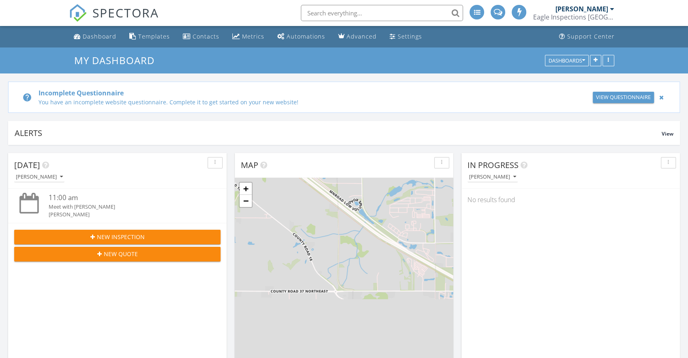
click at [130, 245] on div "New Inspection New Quote" at bounding box center [117, 245] width 219 height 45
click at [125, 235] on span "New Inspection" at bounding box center [121, 236] width 48 height 9
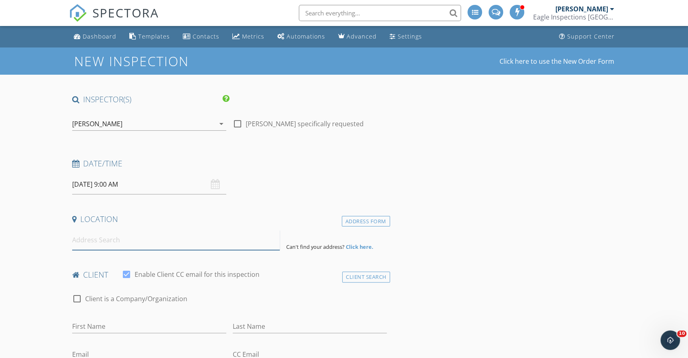
click at [107, 236] on input at bounding box center [176, 240] width 208 height 20
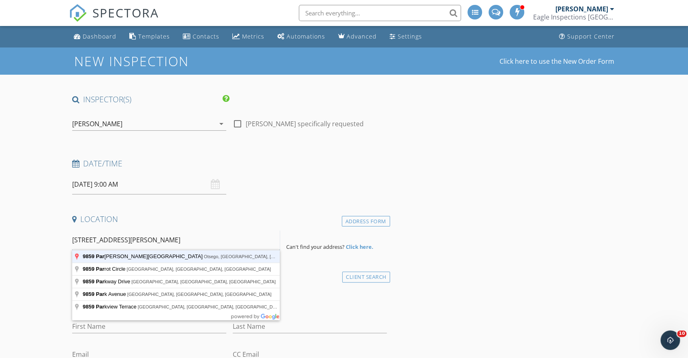
type input "9859 Parrish Avenue Northeast, Otsego, MN, USA"
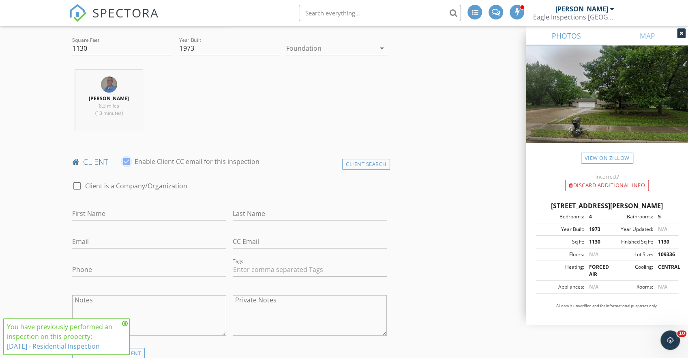
scroll to position [284, 0]
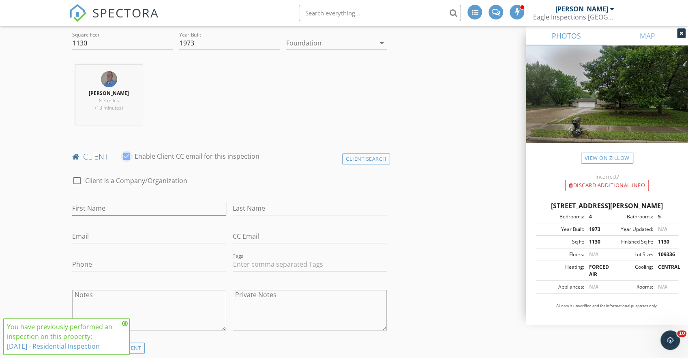
click at [122, 205] on input "First Name" at bounding box center [149, 208] width 154 height 13
type input "D"
click at [362, 156] on div "Client Search" at bounding box center [366, 158] width 48 height 11
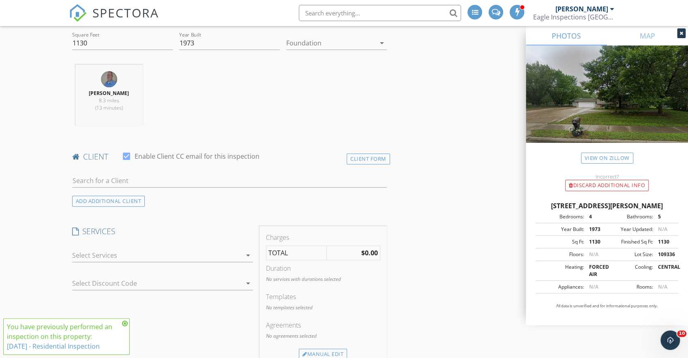
drag, startPoint x: 205, startPoint y: 164, endPoint x: 202, endPoint y: 175, distance: 11.2
click at [204, 169] on div "client check_box Enable Client CC email for this inspection Client Form ADD ADD…" at bounding box center [229, 178] width 321 height 55
click at [202, 175] on input "text" at bounding box center [229, 180] width 315 height 13
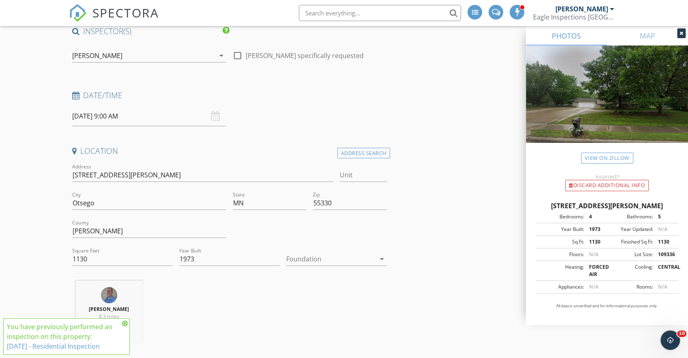
scroll to position [243, 0]
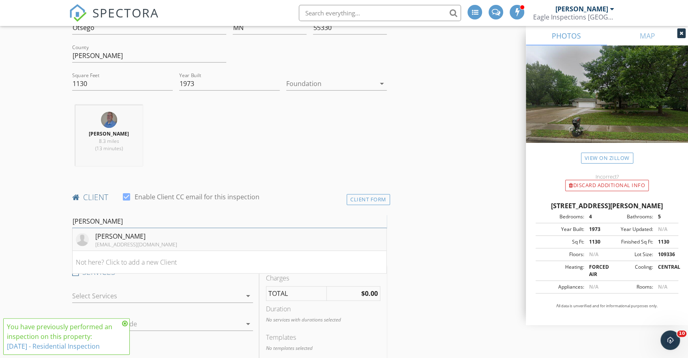
type input "Dustin"
click at [185, 243] on li "Dustin Kluver dustklu@yahoo.com" at bounding box center [230, 239] width 314 height 23
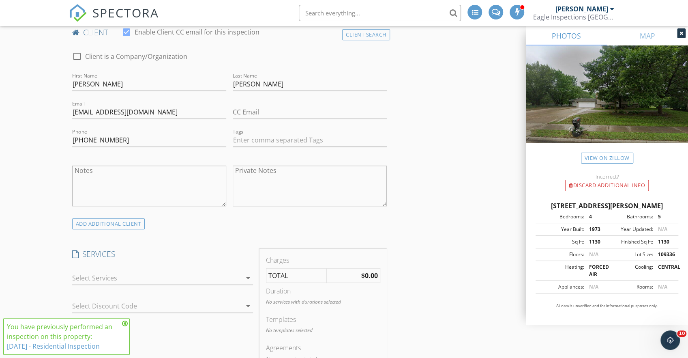
scroll to position [406, 0]
click at [229, 274] on div at bounding box center [157, 280] width 170 height 13
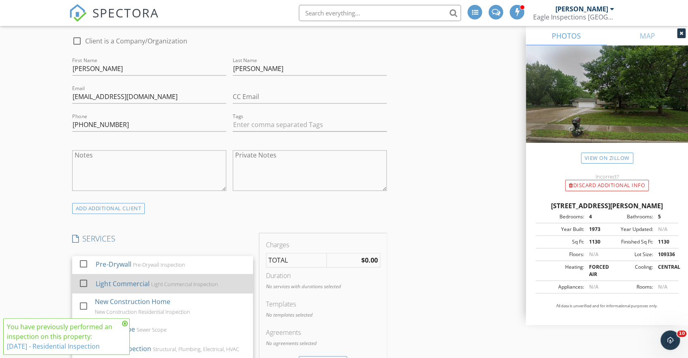
scroll to position [446, 0]
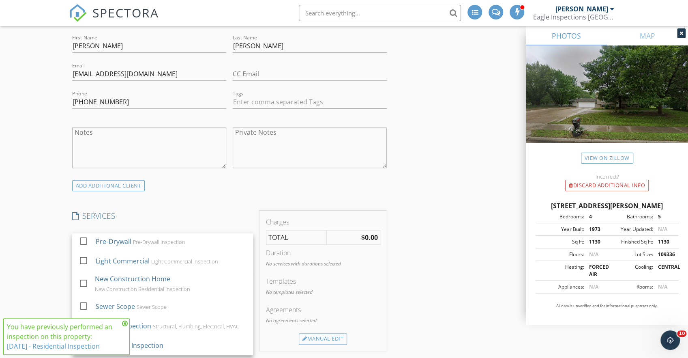
click at [127, 325] on icon at bounding box center [125, 323] width 6 height 6
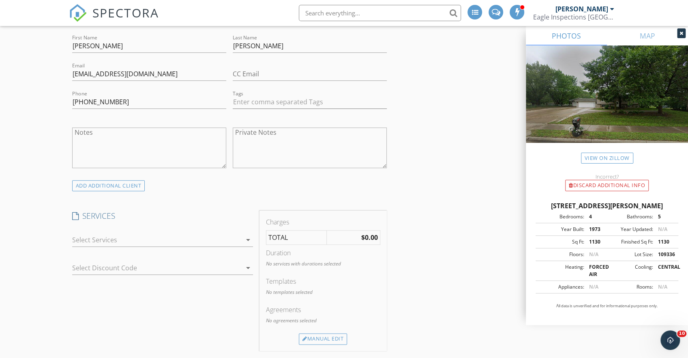
click at [188, 238] on div at bounding box center [157, 239] width 170 height 13
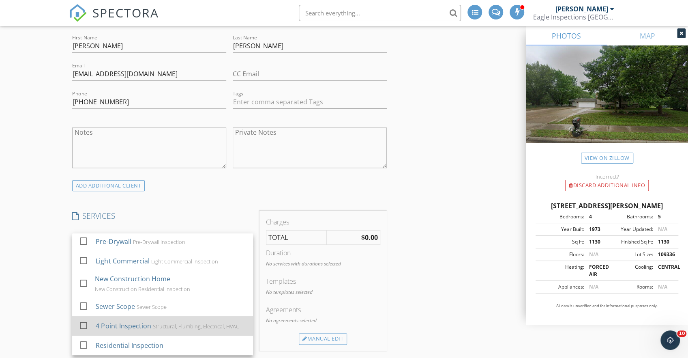
click at [150, 320] on div "4 Point Inspection Structural, Plumbing, Electrical, HVAC" at bounding box center [171, 326] width 151 height 16
checkbox input "false"
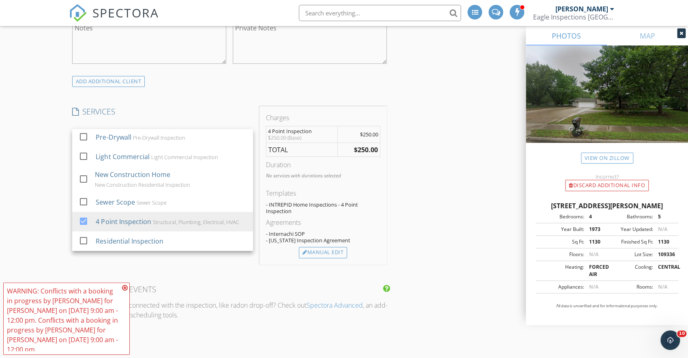
scroll to position [568, 0]
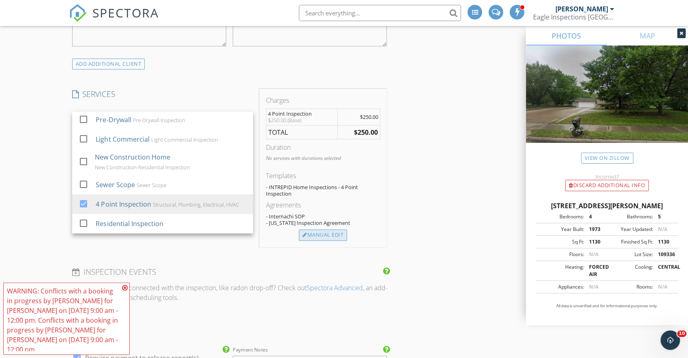
click at [332, 234] on div "Manual Edit" at bounding box center [323, 234] width 48 height 11
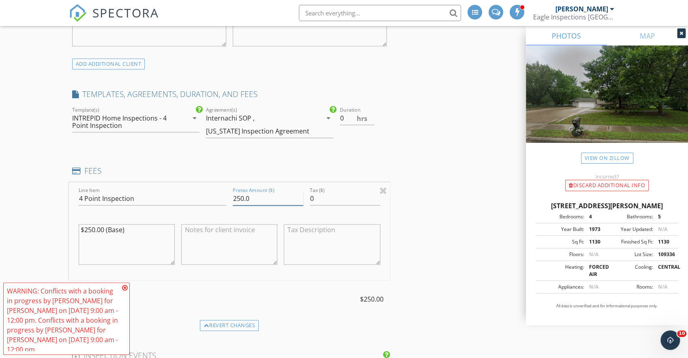
drag, startPoint x: 260, startPoint y: 193, endPoint x: 235, endPoint y: 196, distance: 24.9
click at [235, 196] on input "250.0" at bounding box center [268, 198] width 71 height 13
type input "2"
type input "150.00"
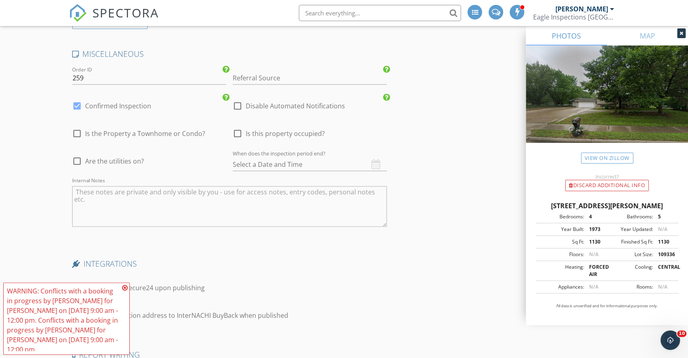
scroll to position [1298, 0]
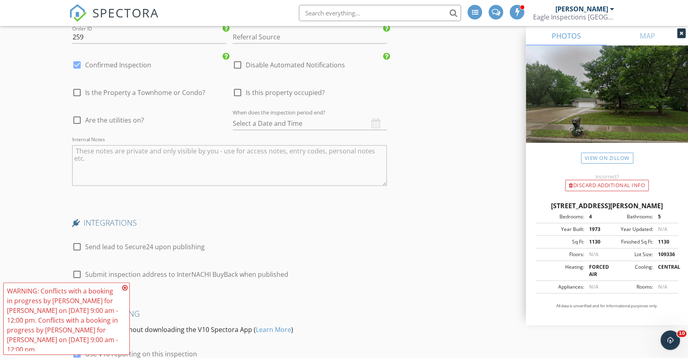
click at [122, 118] on span "Are the utilities on?" at bounding box center [114, 120] width 59 height 8
checkbox input "true"
click at [254, 88] on span "Is this property occupied?" at bounding box center [285, 92] width 79 height 8
checkbox input "true"
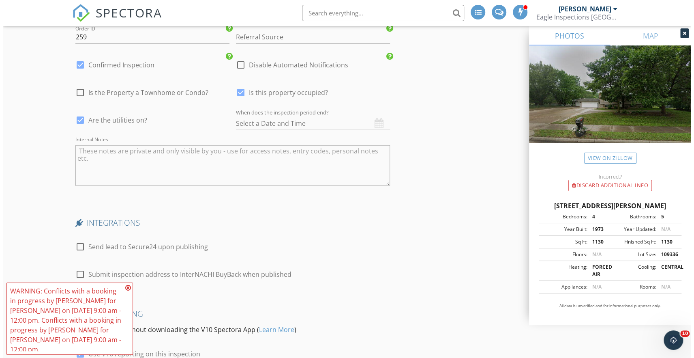
scroll to position [1419, 0]
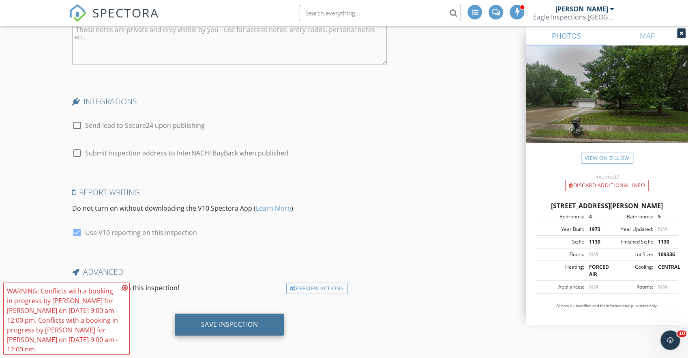
click at [242, 322] on div "Save Inspection" at bounding box center [229, 324] width 57 height 8
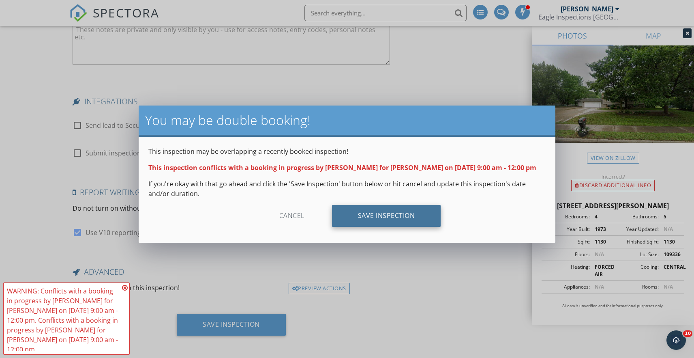
click at [373, 221] on div "Save Inspection" at bounding box center [386, 216] width 109 height 22
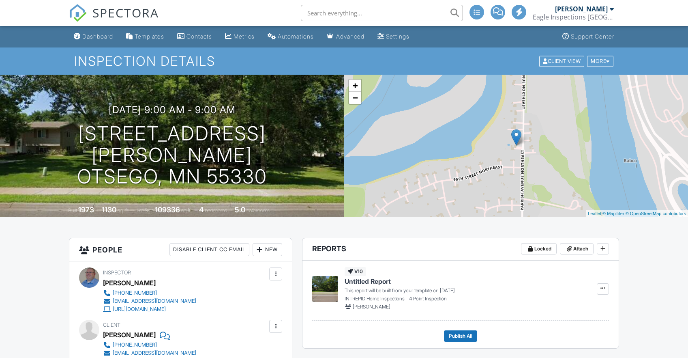
click at [539, 248] on span "Locked" at bounding box center [543, 249] width 17 height 8
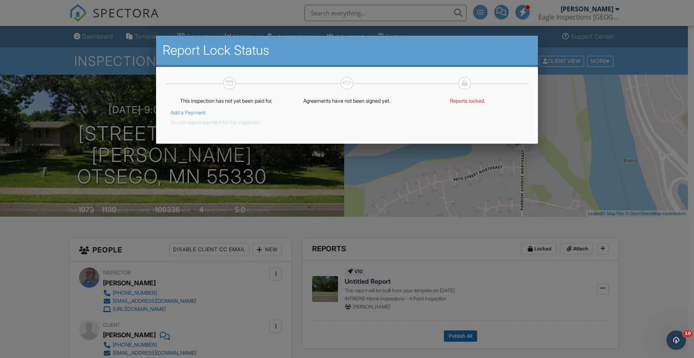
click at [557, 287] on div at bounding box center [347, 182] width 694 height 447
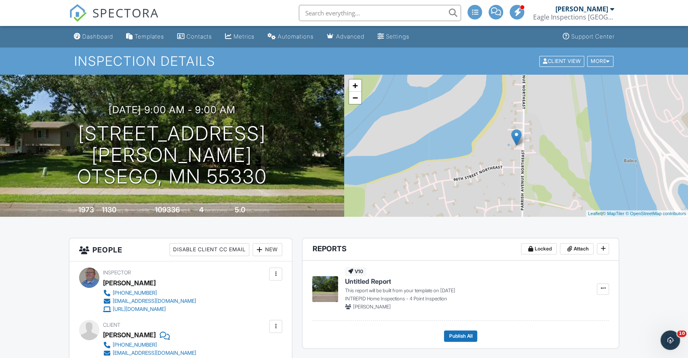
click at [356, 280] on span "Untitled Report" at bounding box center [368, 281] width 46 height 9
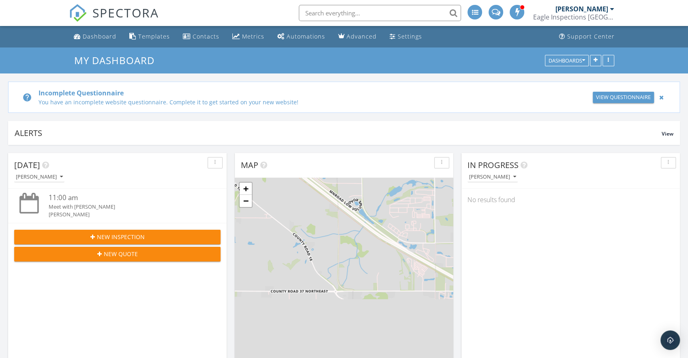
click at [405, 37] on div "Settings" at bounding box center [410, 36] width 24 height 8
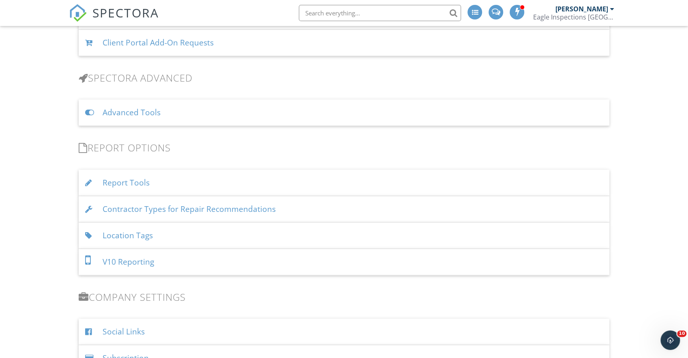
scroll to position [690, 0]
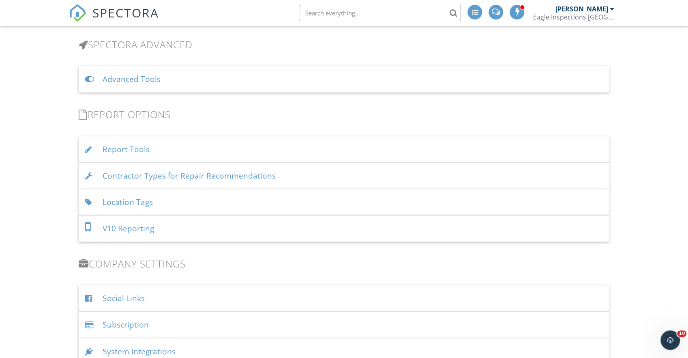
click at [138, 149] on div "Report Tools" at bounding box center [344, 149] width 531 height 26
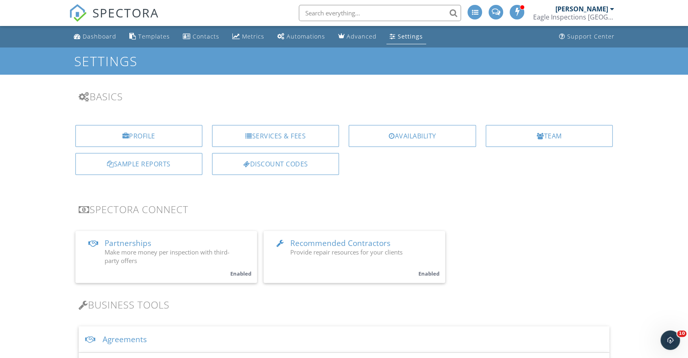
click at [583, 12] on div "[PERSON_NAME]" at bounding box center [581, 9] width 53 height 8
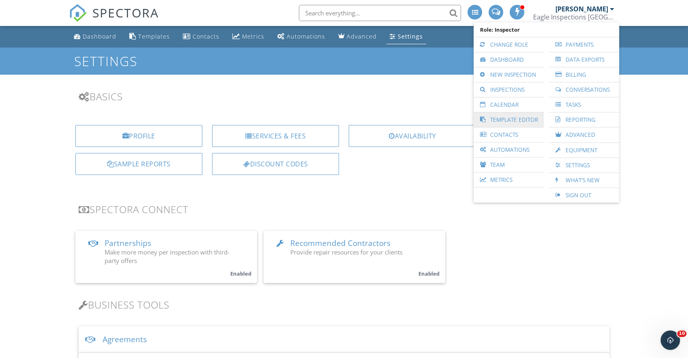
click at [531, 123] on link "Template Editor" at bounding box center [509, 119] width 62 height 15
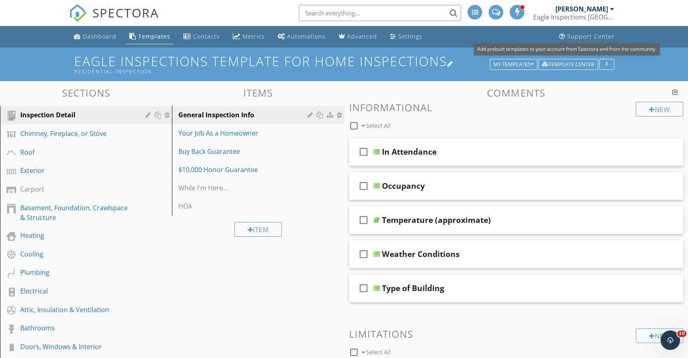
click at [516, 57] on h1 "Eagle Inspections Template for Home Inspections Residential Inspection" at bounding box center [344, 64] width 540 height 21
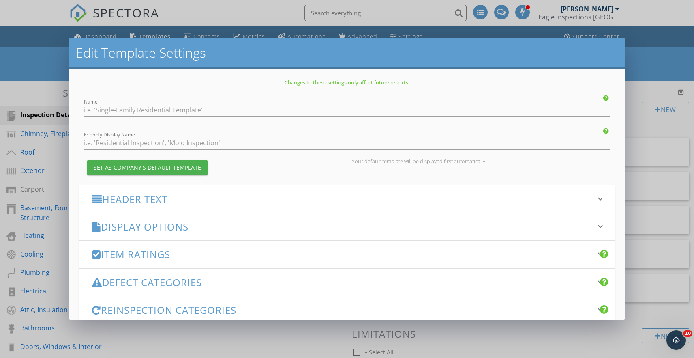
type input "Eagle Inspections Template for Home Inspections"
type input "Residential Inspection"
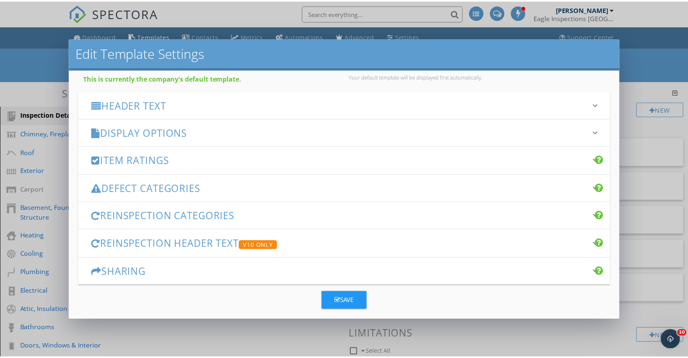
scroll to position [90, 0]
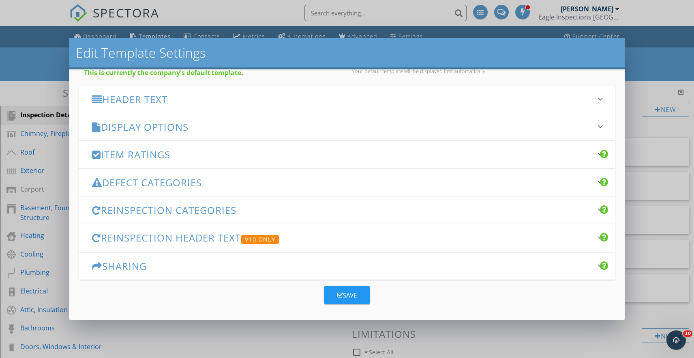
click at [681, 69] on div "Edit Template Settings Changes to these settings only affect future reports. Na…" at bounding box center [347, 179] width 694 height 358
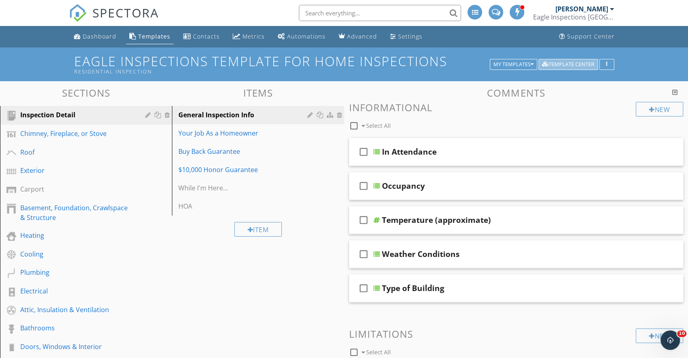
click at [580, 63] on div "Template Center" at bounding box center [568, 65] width 52 height 6
click at [603, 61] on button "button" at bounding box center [607, 64] width 15 height 11
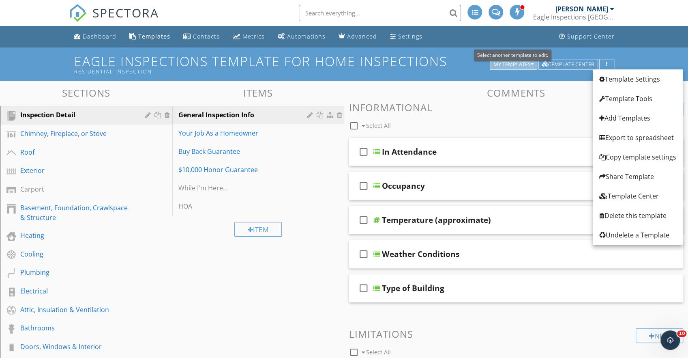
click at [531, 63] on icon "button" at bounding box center [532, 65] width 3 height 6
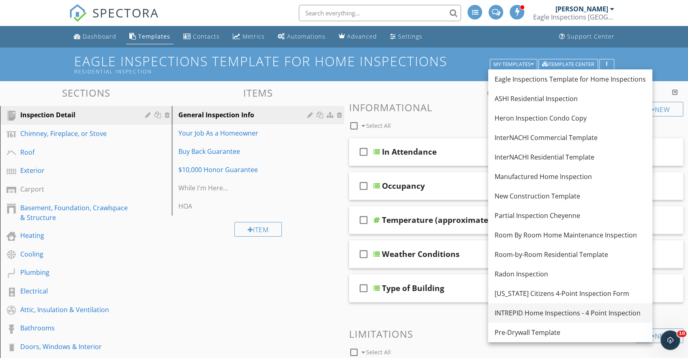
click at [544, 315] on div "INTREPID Home Inspections - 4 Point Inspection" at bounding box center [570, 313] width 151 height 10
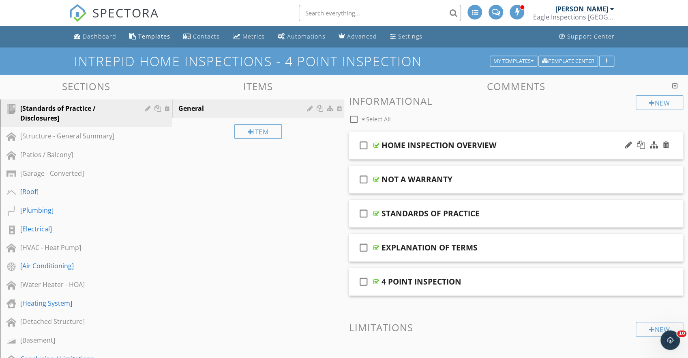
click at [462, 144] on div "HOME INSPECTION OVERVIEW" at bounding box center [439, 145] width 115 height 10
click at [556, 147] on input "HOME INSPECTION OVERVIEW" at bounding box center [501, 146] width 239 height 13
click at [563, 115] on div "check_box_outline_blank Select All" at bounding box center [492, 117] width 287 height 15
click at [488, 146] on div "HOME INSPECTION OVERVIEW" at bounding box center [439, 145] width 115 height 10
click at [568, 131] on div "New Informational check_box_outline_blank Select All check_box_outline_blank HO…" at bounding box center [516, 237] width 335 height 285
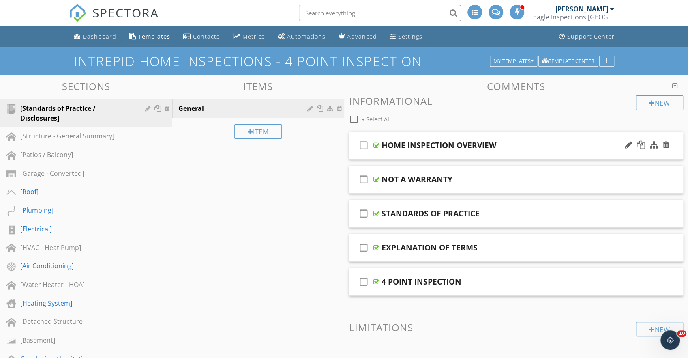
click at [399, 144] on div "HOME INSPECTION OVERVIEW" at bounding box center [439, 145] width 115 height 10
click at [400, 144] on input "HOME INSPECTION OVERVIEW" at bounding box center [501, 146] width 239 height 13
click at [681, 145] on div "check_box_outline_blank HOME INSPECTION OVERVIEW" at bounding box center [516, 145] width 335 height 28
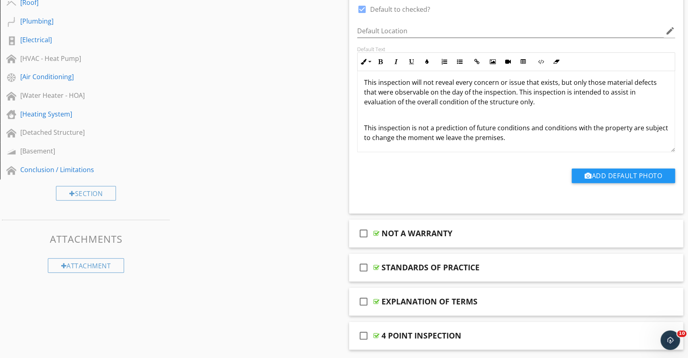
scroll to position [203, 0]
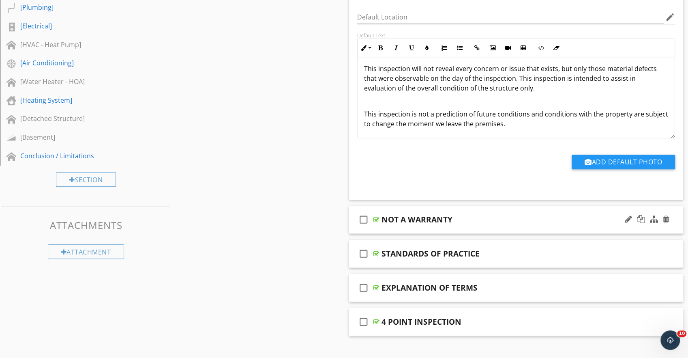
click at [676, 214] on div "check_box_outline_blank NOT A WARRANTY" at bounding box center [516, 220] width 335 height 28
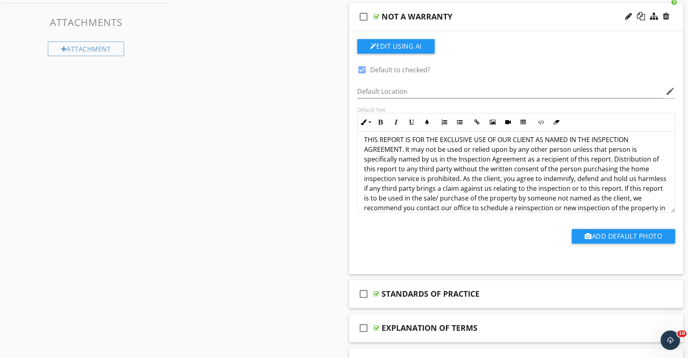
scroll to position [191, 0]
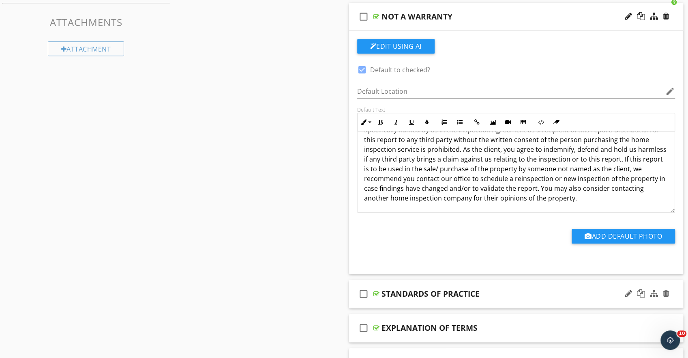
click at [675, 295] on div "check_box_outline_blank STANDARDS OF PRACTICE" at bounding box center [516, 294] width 335 height 28
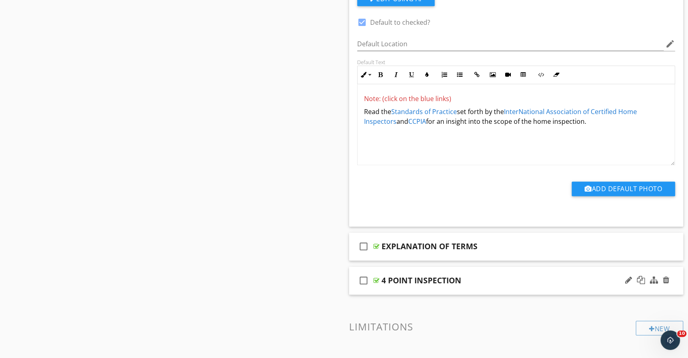
scroll to position [771, 0]
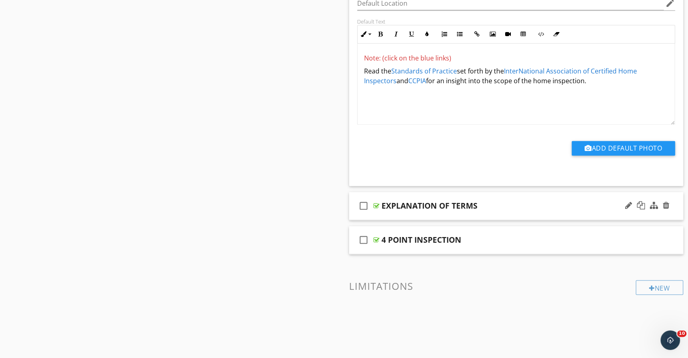
click at [677, 208] on div "check_box_outline_blank EXPLANATION OF TERMS" at bounding box center [516, 206] width 335 height 28
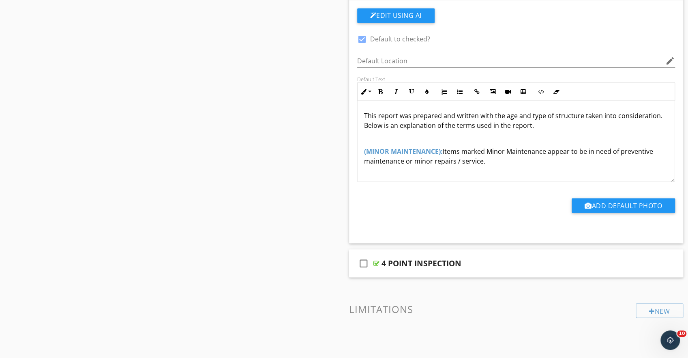
scroll to position [974, 0]
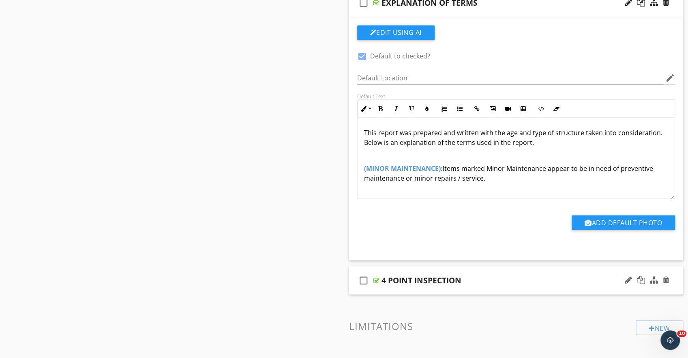
click at [675, 278] on div "check_box_outline_blank 4 POINT INSPECTION" at bounding box center [516, 280] width 335 height 28
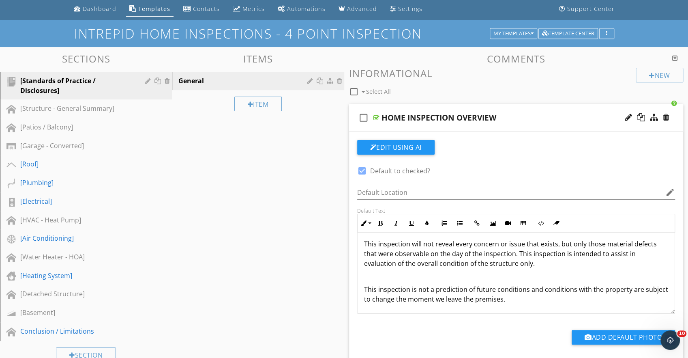
scroll to position [0, 0]
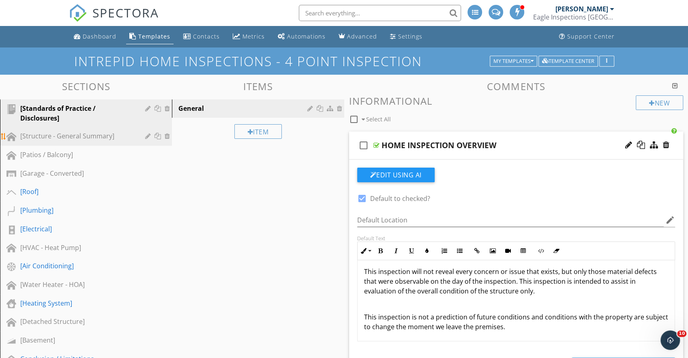
click at [87, 140] on div "[Structure - General Summary]" at bounding box center [76, 136] width 113 height 10
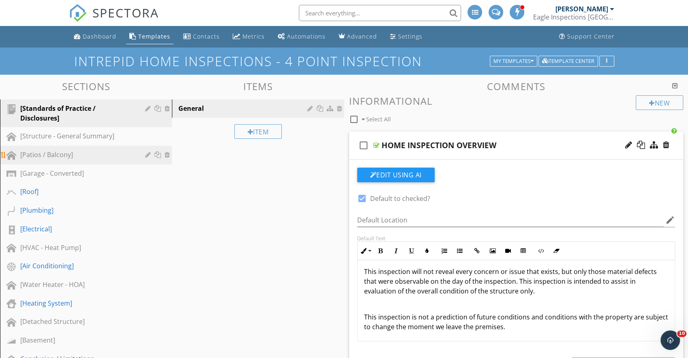
type textarea "<p><span style="color: rgb(213, 54, 54);">Note: (click on the blue links)</span…"
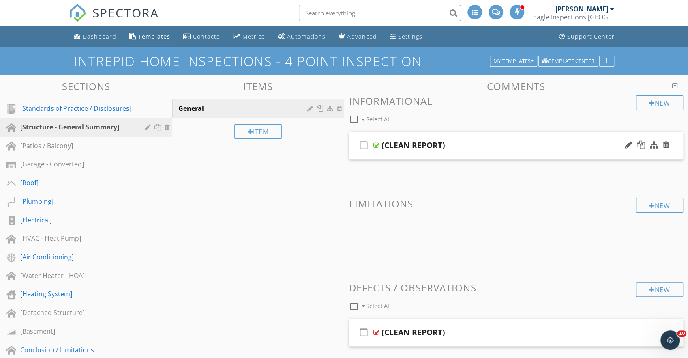
click at [678, 142] on div "check_box_outline_blank (CLEAN REPORT)" at bounding box center [516, 145] width 335 height 28
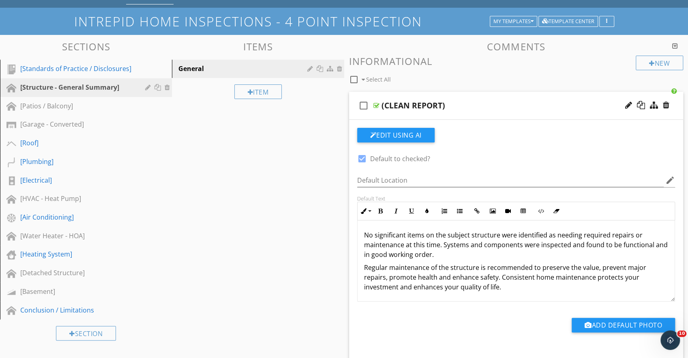
scroll to position [41, 0]
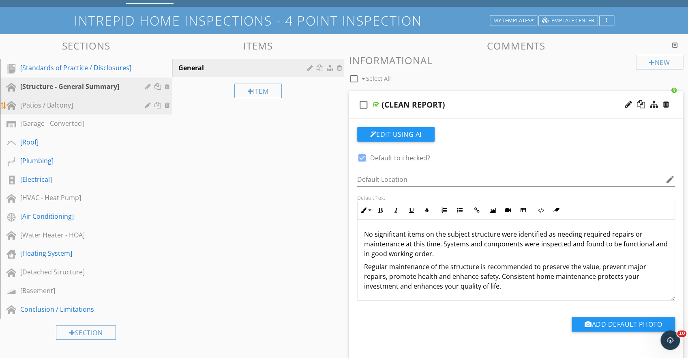
click at [123, 112] on link "[Patios / Balcony]" at bounding box center [87, 105] width 170 height 19
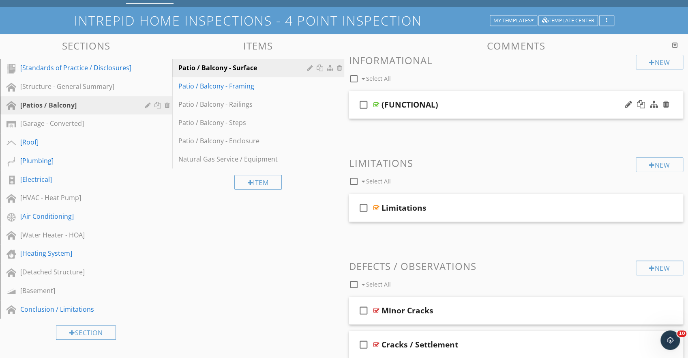
click at [680, 108] on div "check_box_outline_blank (FUNCTIONAL)" at bounding box center [516, 105] width 335 height 28
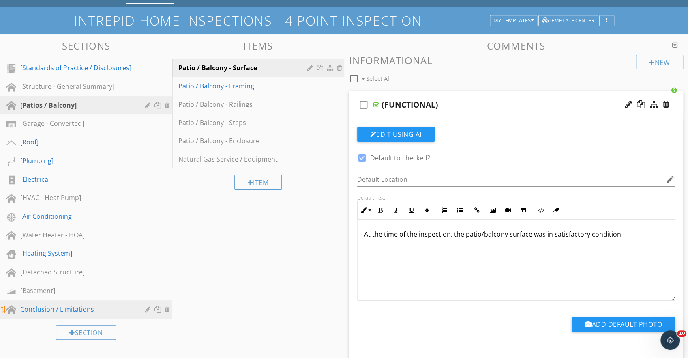
click at [121, 303] on link "Conclusion / Limitations" at bounding box center [87, 309] width 170 height 19
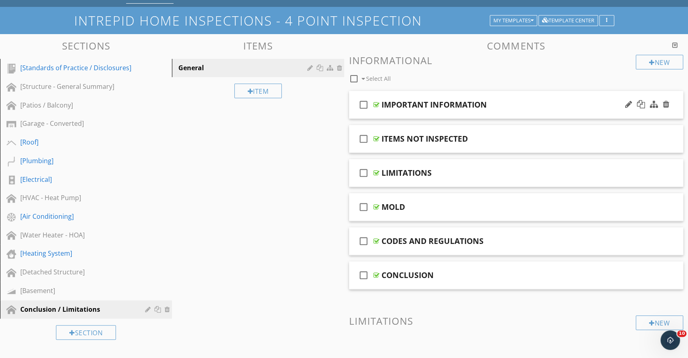
click at [675, 100] on div "check_box_outline_blank IMPORTANT INFORMATION" at bounding box center [516, 105] width 335 height 28
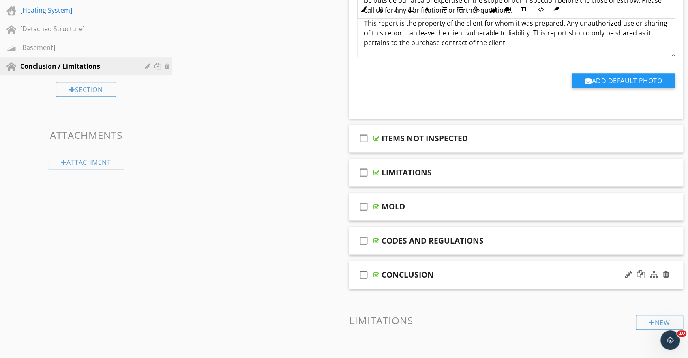
scroll to position [284, 0]
click at [681, 138] on div "check_box_outline_blank ITEMS NOT INSPECTED" at bounding box center [516, 138] width 335 height 28
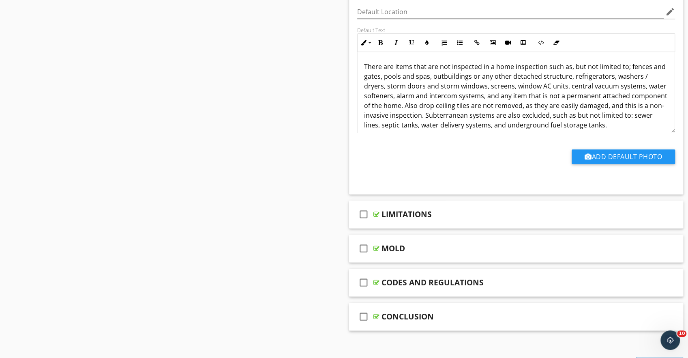
scroll to position [487, 0]
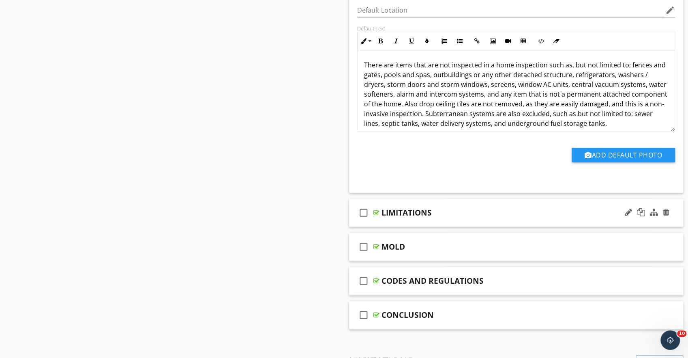
click at [679, 215] on div "check_box_outline_blank LIMITATIONS" at bounding box center [516, 213] width 335 height 28
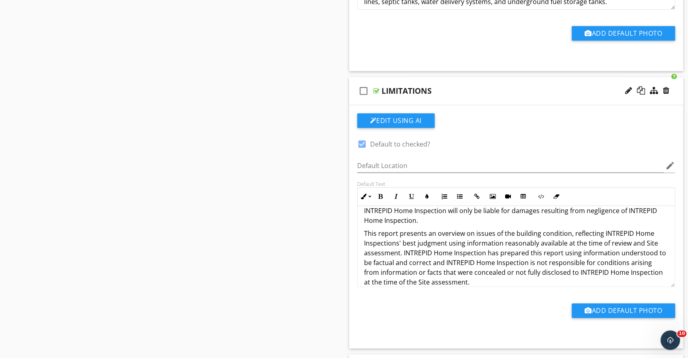
scroll to position [255, 0]
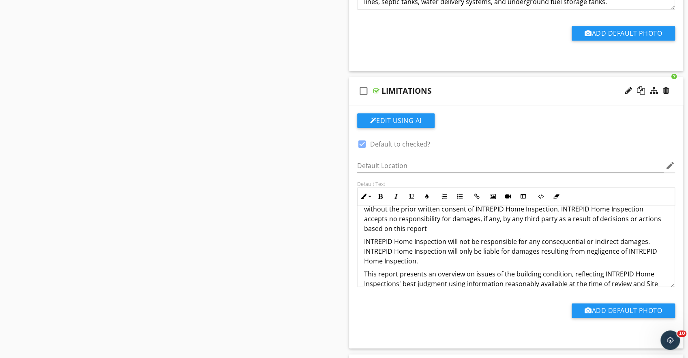
click at [391, 237] on p "INTREPID Home Inspection will not be responsible for any consequential or indir…" at bounding box center [516, 251] width 305 height 29
drag, startPoint x: 412, startPoint y: 231, endPoint x: 355, endPoint y: 227, distance: 56.9
click at [355, 227] on div "Default Text Inline Style XLarge Large Normal Small Light Small/Light Bold Ital…" at bounding box center [517, 234] width 328 height 106
drag, startPoint x: 445, startPoint y: 231, endPoint x: 362, endPoint y: 230, distance: 82.8
click at [362, 230] on div "In accordance with the proposed scope of work, no physical or destructive testi…" at bounding box center [517, 144] width 318 height 386
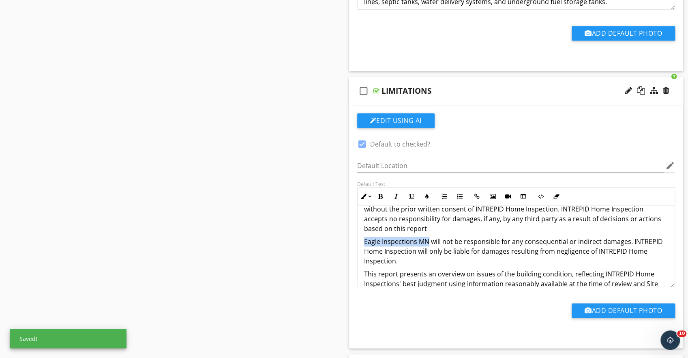
drag, startPoint x: 428, startPoint y: 228, endPoint x: 362, endPoint y: 232, distance: 66.7
click at [362, 232] on div "In accordance with the proposed scope of work, no physical or destructive testi…" at bounding box center [517, 144] width 318 height 386
copy p "Eagle Inspections [GEOGRAPHIC_DATA]"
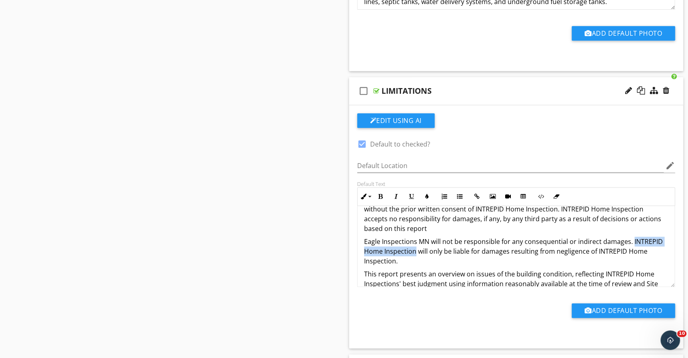
drag, startPoint x: 413, startPoint y: 241, endPoint x: 631, endPoint y: 231, distance: 217.7
click at [631, 237] on p "Eagle Inspections MN will not be responsible for any consequential or indirect …" at bounding box center [516, 251] width 305 height 29
drag, startPoint x: 593, startPoint y: 240, endPoint x: 623, endPoint y: 241, distance: 30.0
click at [623, 241] on p "Eagle Inspections MN will not be responsible for any consequential or indirect …" at bounding box center [516, 251] width 305 height 29
click at [591, 245] on p "Eagle Inspections MN will not be responsible for any consequential or indirect …" at bounding box center [516, 251] width 305 height 29
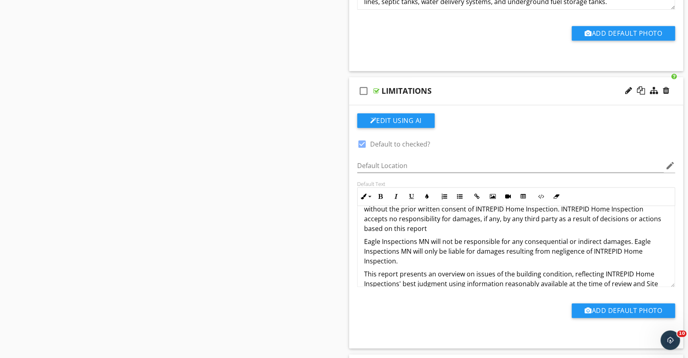
drag, startPoint x: 592, startPoint y: 238, endPoint x: 647, endPoint y: 248, distance: 56.0
click at [647, 248] on p "Eagle Inspections MN will not be responsible for any consequential or indirect …" at bounding box center [516, 251] width 305 height 29
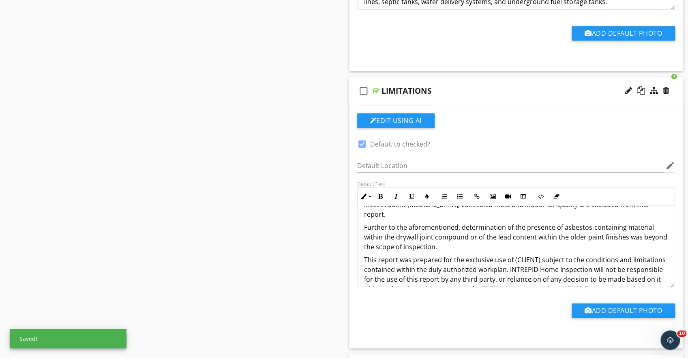
scroll to position [174, 0]
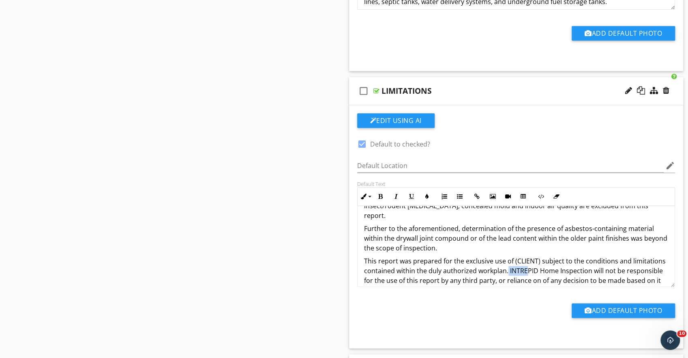
drag, startPoint x: 507, startPoint y: 260, endPoint x: 514, endPoint y: 259, distance: 6.5
click at [525, 260] on p "This report was prepared for the exclusive use of (CLIENT) subject to the condi…" at bounding box center [516, 285] width 305 height 58
click at [510, 259] on p "This report was prepared for the exclusive use of (CLIENT) subject to the condi…" at bounding box center [516, 285] width 305 height 58
click at [509, 260] on p "This report was prepared for the exclusive use of (CLIENT) subject to the condi…" at bounding box center [516, 285] width 305 height 58
drag, startPoint x: 509, startPoint y: 260, endPoint x: 588, endPoint y: 260, distance: 79.5
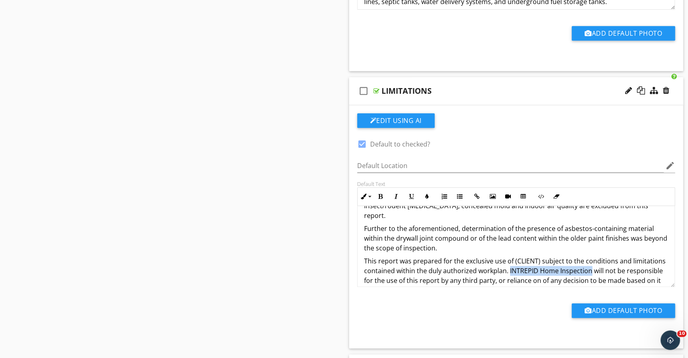
click at [588, 260] on p "This report was prepared for the exclusive use of (CLIENT) subject to the condi…" at bounding box center [516, 285] width 305 height 58
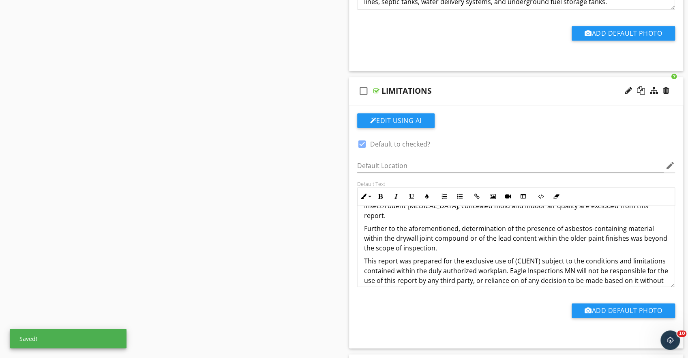
click at [475, 279] on p "This report was prepared for the exclusive use of (CLIENT) subject to the condi…" at bounding box center [516, 285] width 305 height 58
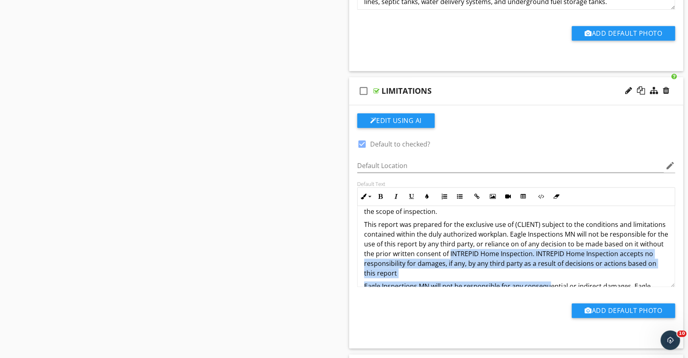
scroll to position [213, 0]
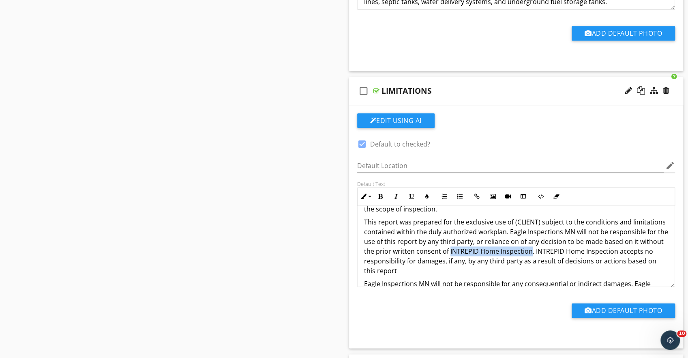
drag, startPoint x: 474, startPoint y: 279, endPoint x: 555, endPoint y: 241, distance: 89.3
click at [555, 241] on p "This report was prepared for the exclusive use of (CLIENT) subject to the condi…" at bounding box center [516, 246] width 305 height 58
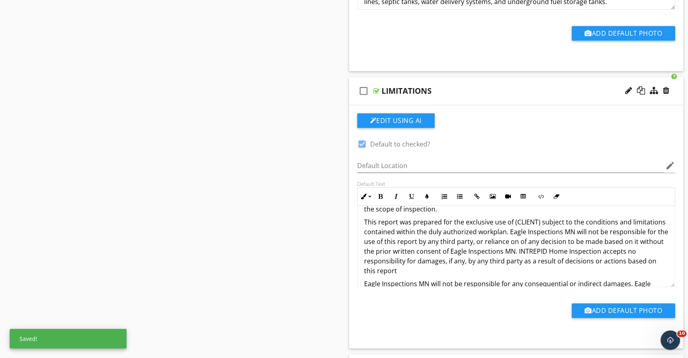
click at [544, 241] on p "This report was prepared for the exclusive use of (CLIENT) subject to the condi…" at bounding box center [516, 246] width 305 height 58
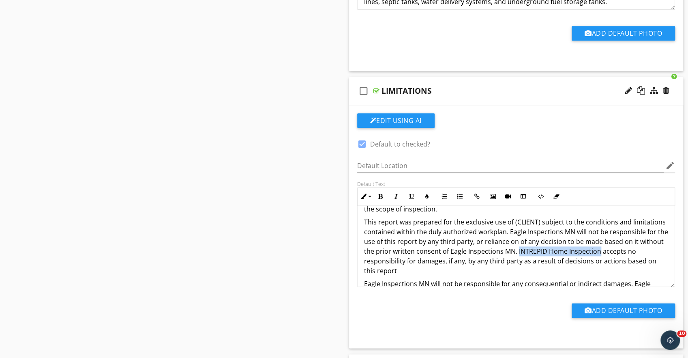
drag, startPoint x: 542, startPoint y: 241, endPoint x: 621, endPoint y: 239, distance: 79.9
click at [621, 239] on p "This report was prepared for the exclusive use of (CLIENT) subject to the condi…" at bounding box center [516, 246] width 305 height 58
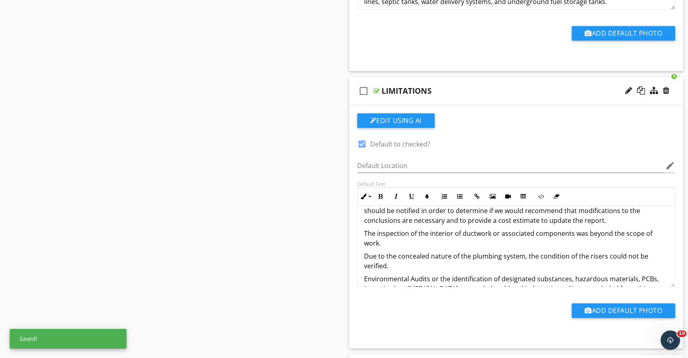
scroll to position [50, 0]
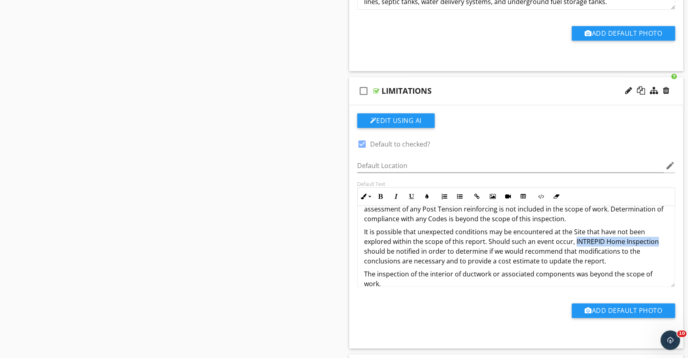
drag, startPoint x: 572, startPoint y: 239, endPoint x: 653, endPoint y: 239, distance: 80.7
click at [653, 239] on p "It is possible that unexpected conditions may be encountered at the Site that h…" at bounding box center [516, 246] width 305 height 39
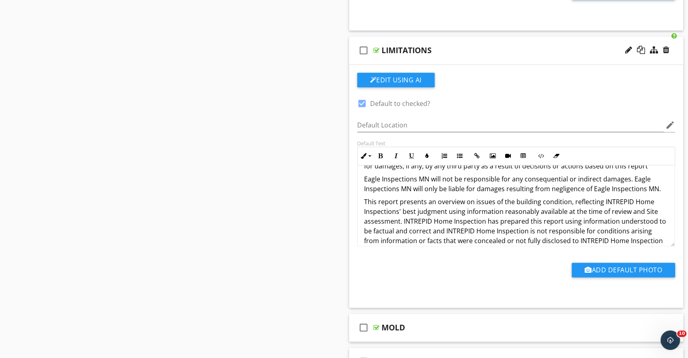
scroll to position [284, 0]
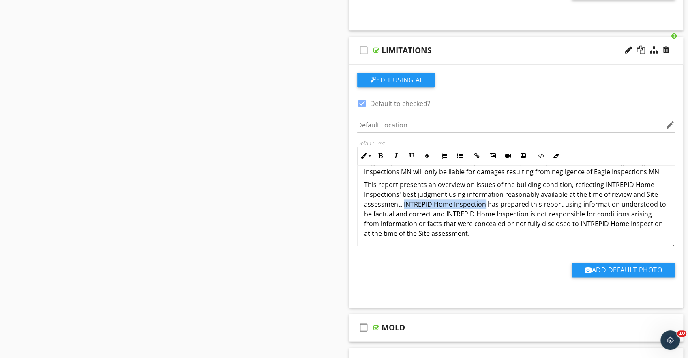
drag, startPoint x: 402, startPoint y: 203, endPoint x: 484, endPoint y: 205, distance: 81.1
click at [484, 205] on p "This report presents an overview on issues of the building condition, reflectin…" at bounding box center [516, 209] width 305 height 58
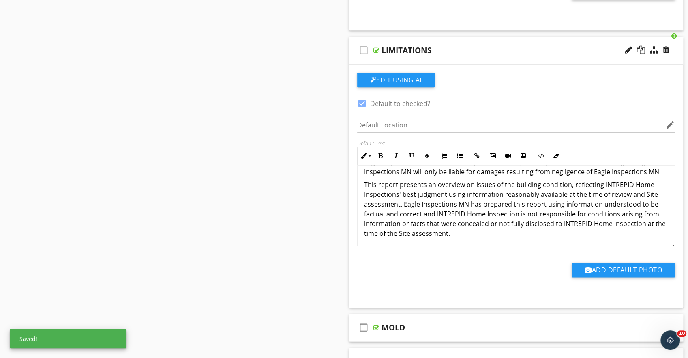
click at [437, 214] on p "This report presents an overview on issues of the building condition, reflectin…" at bounding box center [516, 209] width 305 height 58
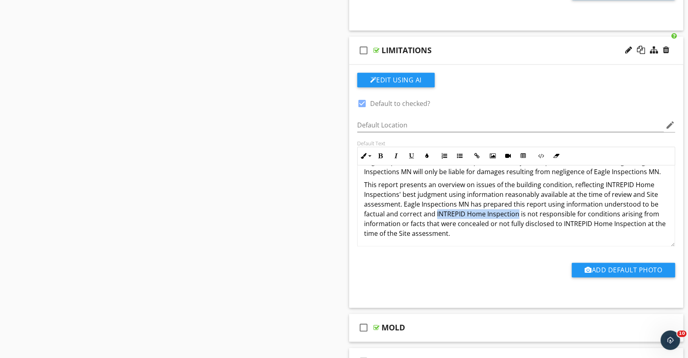
drag, startPoint x: 436, startPoint y: 213, endPoint x: 516, endPoint y: 213, distance: 80.3
click at [516, 213] on p "This report presents an overview on issues of the building condition, reflectin…" at bounding box center [516, 209] width 305 height 58
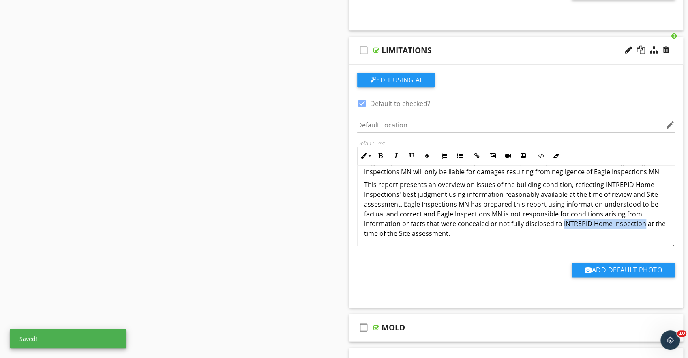
drag, startPoint x: 561, startPoint y: 224, endPoint x: 643, endPoint y: 223, distance: 81.1
click at [643, 223] on p "This report presents an overview on issues of the building condition, reflectin…" at bounding box center [516, 209] width 305 height 58
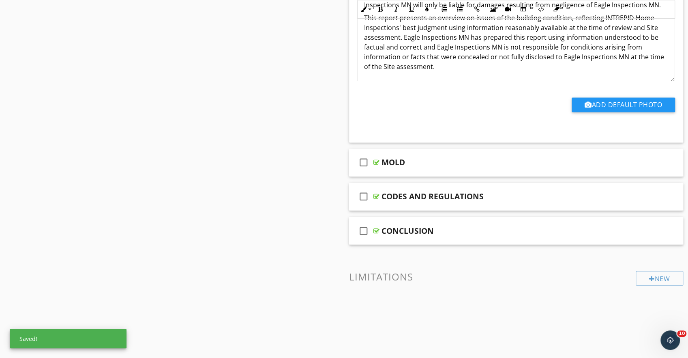
scroll to position [817, 0]
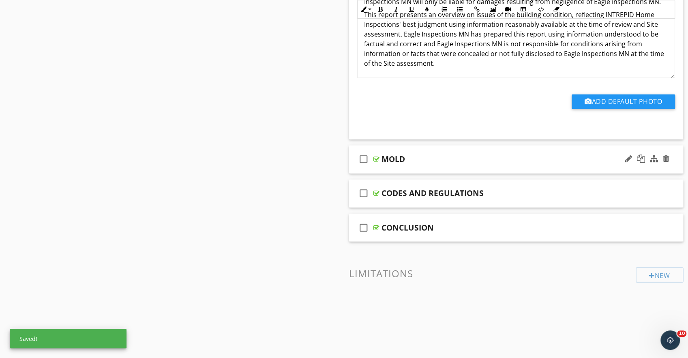
click at [680, 164] on div "check_box_outline_blank MOLD" at bounding box center [516, 159] width 335 height 28
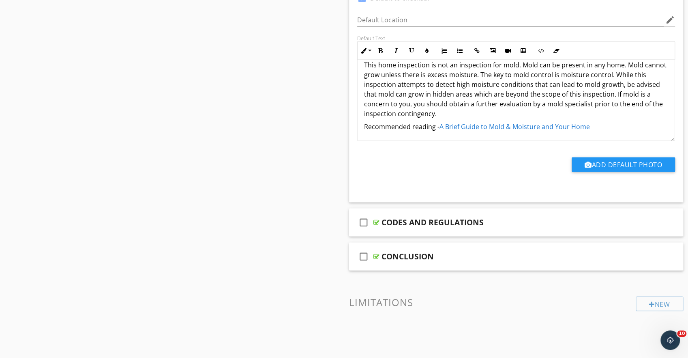
scroll to position [1060, 0]
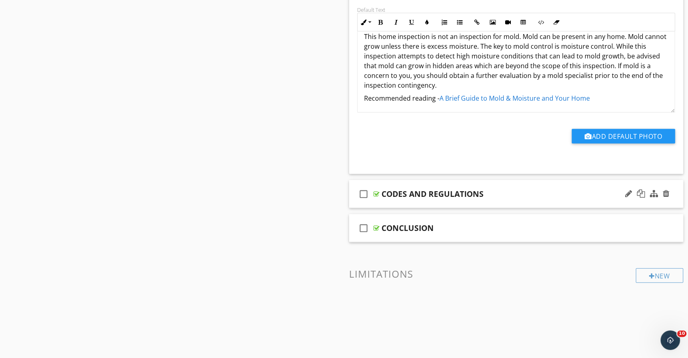
click at [679, 191] on div "check_box_outline_blank CODES AND REGULATIONS" at bounding box center [516, 194] width 335 height 28
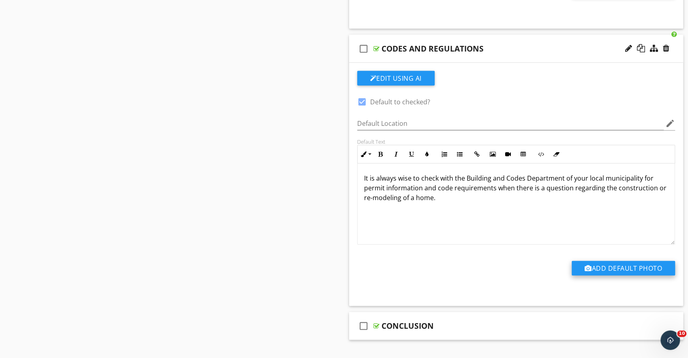
scroll to position [1302, 0]
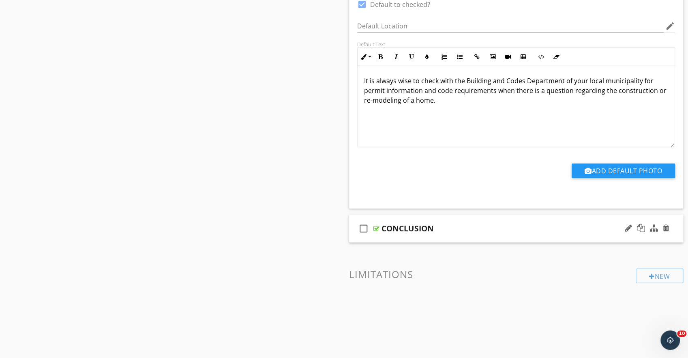
click at [679, 228] on div "check_box_outline_blank CONCLUSION" at bounding box center [516, 229] width 335 height 28
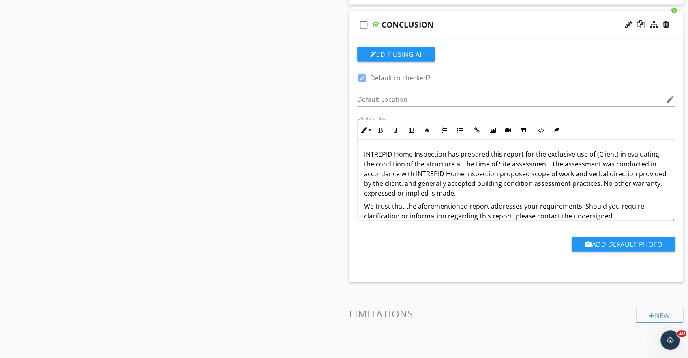
scroll to position [1545, 0]
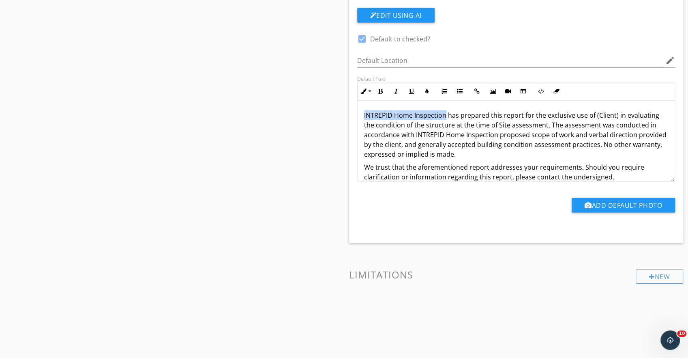
drag, startPoint x: 363, startPoint y: 112, endPoint x: 446, endPoint y: 116, distance: 82.4
click at [446, 116] on div "INTREPID Home Inspection has prepared this report for the exclusive use of (Cli…" at bounding box center [517, 158] width 318 height 114
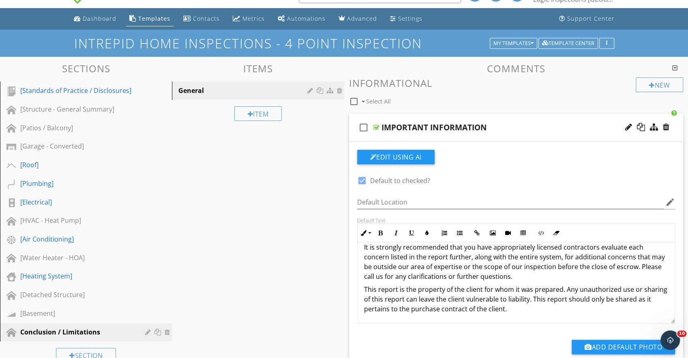
scroll to position [0, 0]
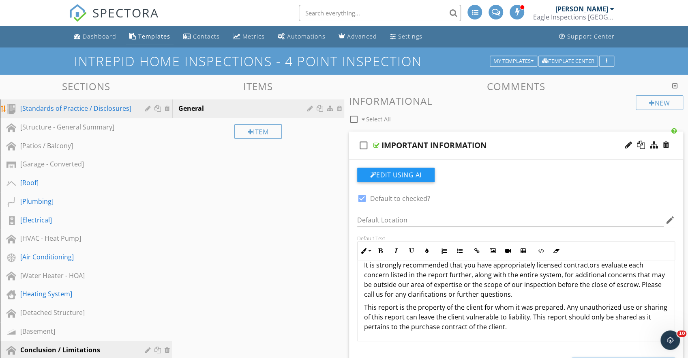
click at [101, 109] on div "[Standards of Practice / Disclosures]" at bounding box center [76, 108] width 113 height 10
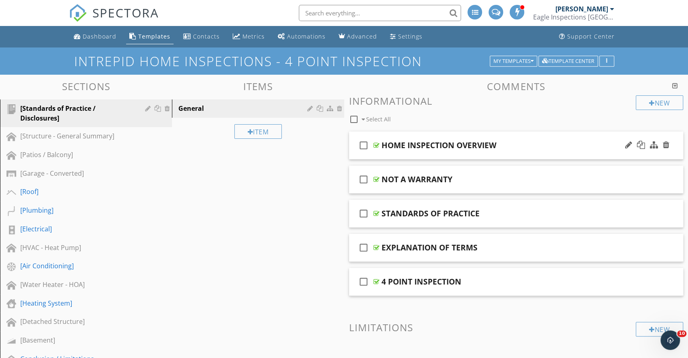
click at [675, 139] on div "check_box_outline_blank HOME INSPECTION OVERVIEW" at bounding box center [516, 145] width 335 height 28
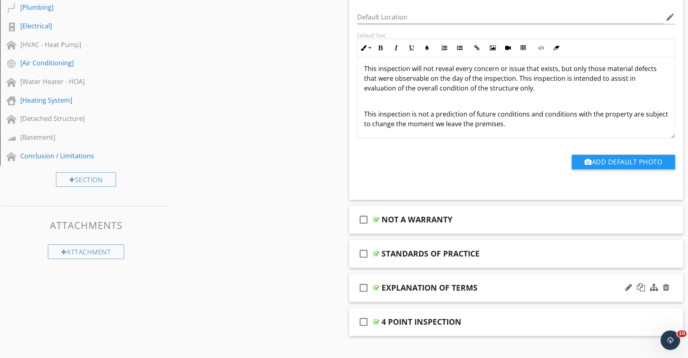
scroll to position [162, 0]
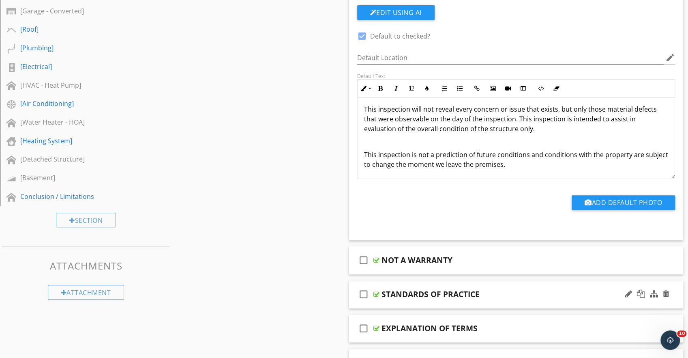
click at [675, 296] on div "check_box_outline_blank STANDARDS OF PRACTICE" at bounding box center [516, 294] width 335 height 28
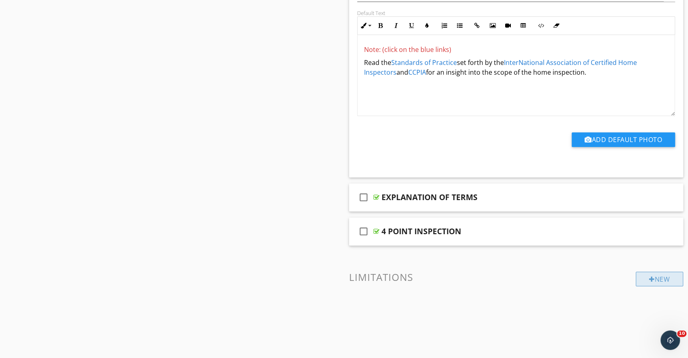
scroll to position [540, 0]
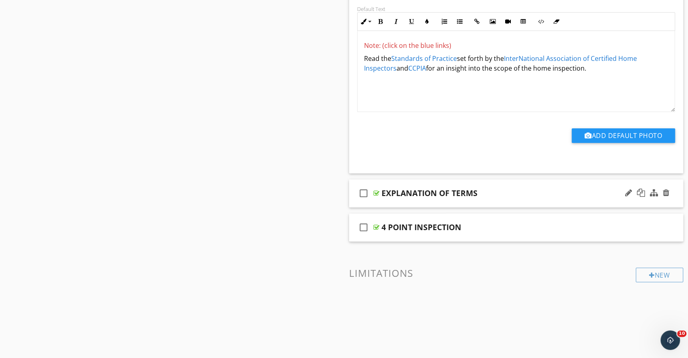
click at [676, 194] on div "check_box_outline_blank EXPLANATION OF TERMS" at bounding box center [516, 193] width 335 height 28
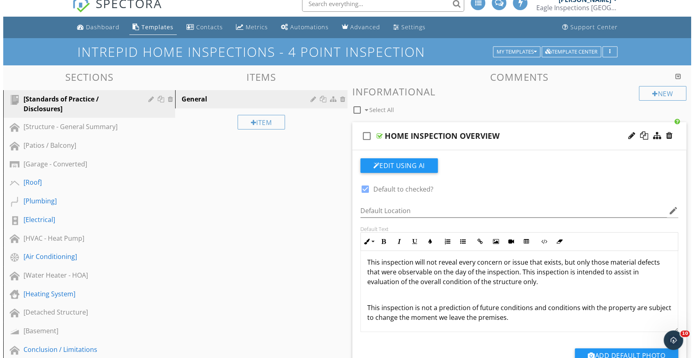
scroll to position [0, 0]
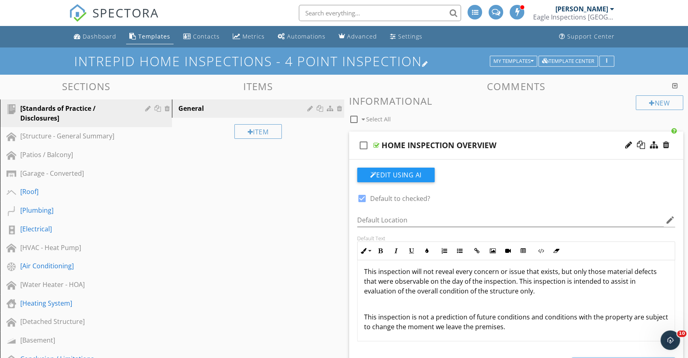
click at [429, 62] on div at bounding box center [425, 63] width 6 height 6
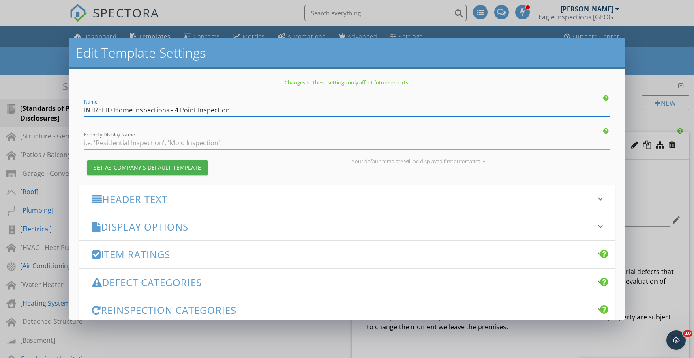
drag, startPoint x: 131, startPoint y: 110, endPoint x: 73, endPoint y: 109, distance: 58.0
click at [73, 109] on div "Changes to these settings only affect future reports. Name INTREPID Home Inspec…" at bounding box center [347, 194] width 556 height 250
drag, startPoint x: 169, startPoint y: 111, endPoint x: 82, endPoint y: 111, distance: 86.8
click at [82, 111] on div "Name INTREPID Home Inspections - 4 Point Inspection" at bounding box center [347, 108] width 536 height 18
paste input "Eagle Inspections [GEOGRAPHIC_DATA]"
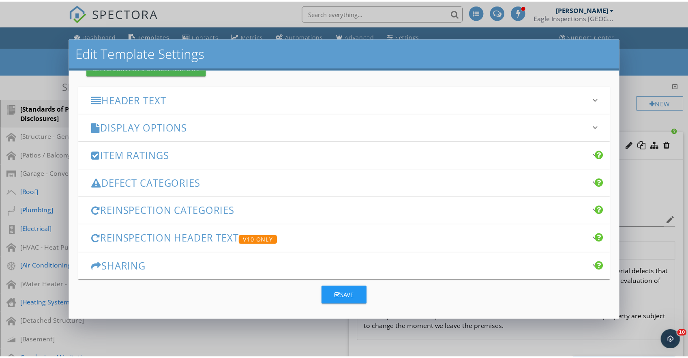
scroll to position [100, 0]
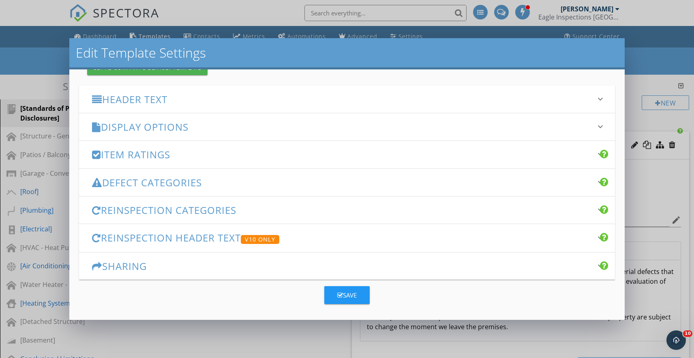
type input "Eagle Inspections [GEOGRAPHIC_DATA] - 4 Point Inspection"
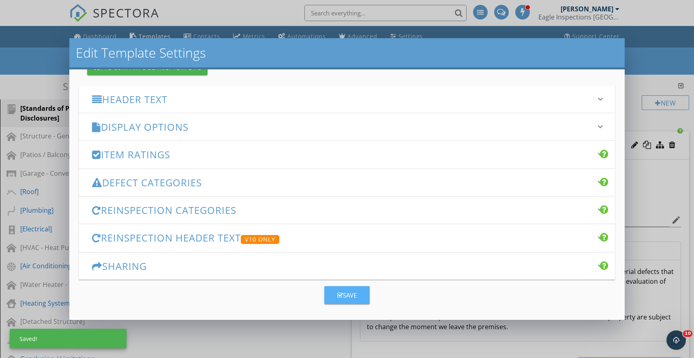
click at [346, 293] on div "Save" at bounding box center [347, 294] width 19 height 9
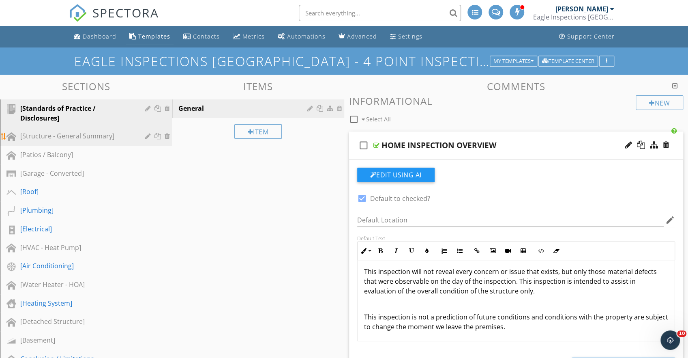
click at [49, 135] on div "[Structure - General Summary]" at bounding box center [76, 136] width 113 height 10
type textarea "<p><span style="color: rgb(213, 54, 54);">Note: (click on the blue links)</span…"
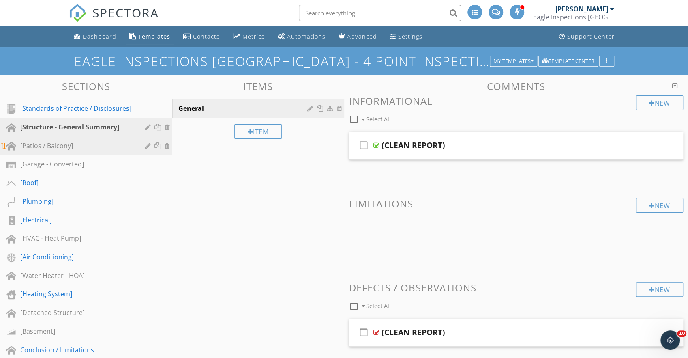
click at [52, 146] on div "[Patios / Balcony]" at bounding box center [76, 146] width 113 height 10
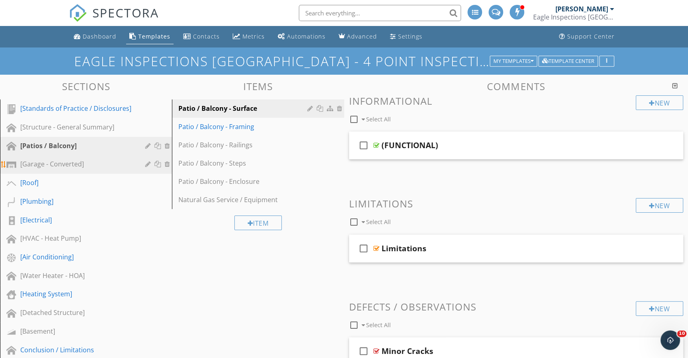
click at [51, 168] on div "[Garage - Converted]" at bounding box center [76, 164] width 113 height 10
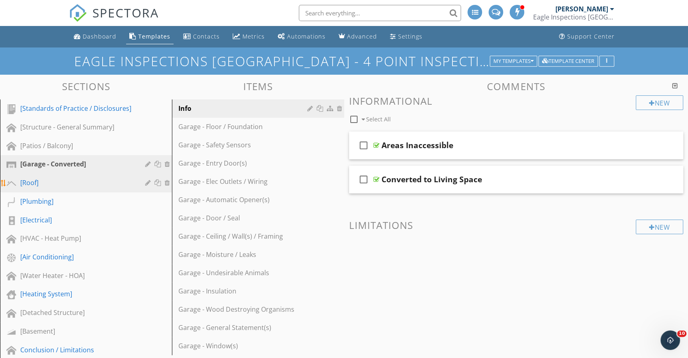
click at [50, 186] on div "[Roof]" at bounding box center [76, 183] width 113 height 10
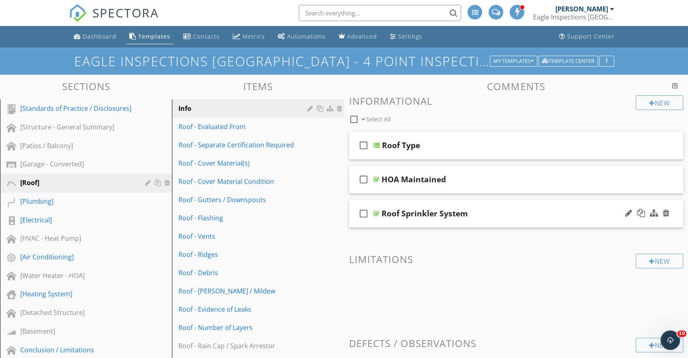
click at [632, 214] on div at bounding box center [647, 213] width 47 height 19
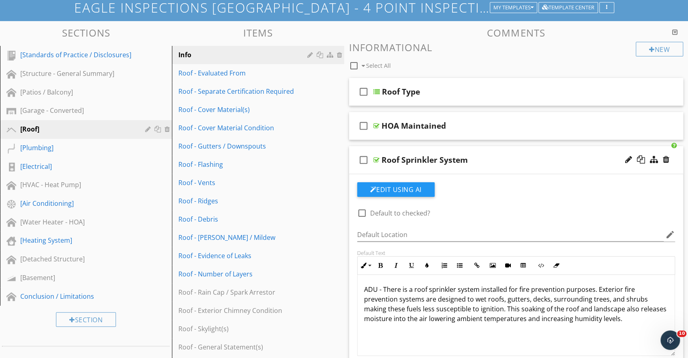
scroll to position [41, 0]
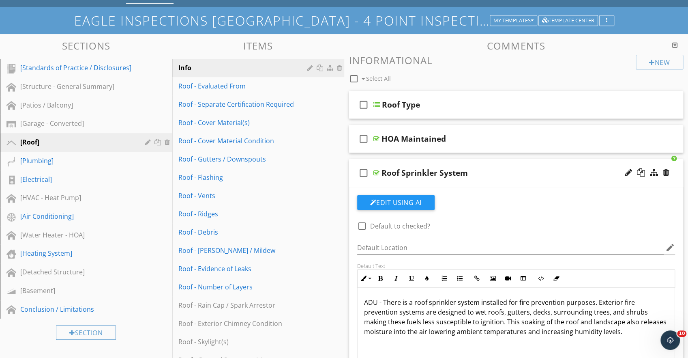
click at [426, 174] on div "Roof Sprinkler System" at bounding box center [425, 173] width 86 height 10
click at [585, 204] on div "Edit Using AI" at bounding box center [516, 205] width 318 height 21
click at [652, 173] on div at bounding box center [654, 172] width 8 height 8
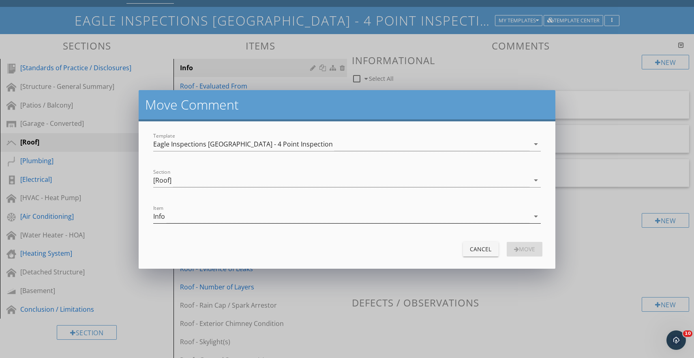
click at [381, 221] on div "Info" at bounding box center [341, 216] width 376 height 13
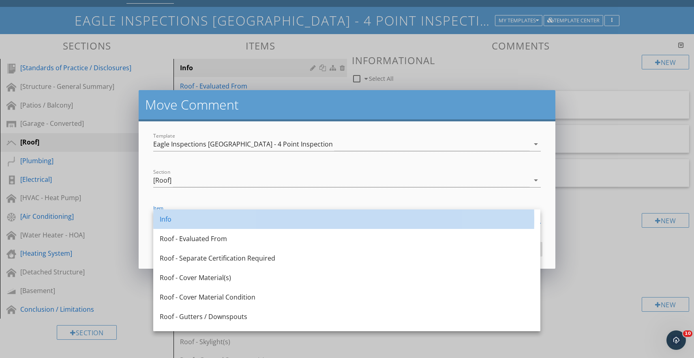
click at [381, 221] on div "Info" at bounding box center [347, 219] width 374 height 10
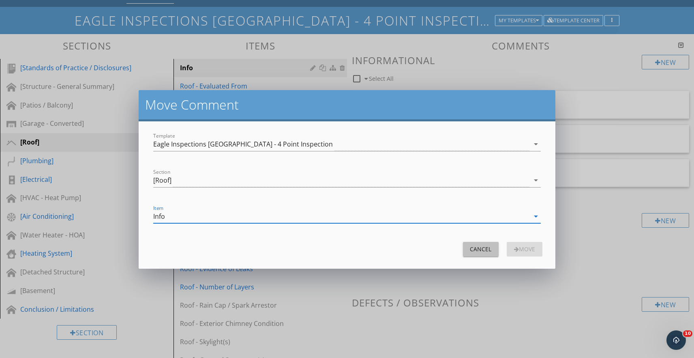
click at [477, 247] on div "Cancel" at bounding box center [481, 249] width 23 height 9
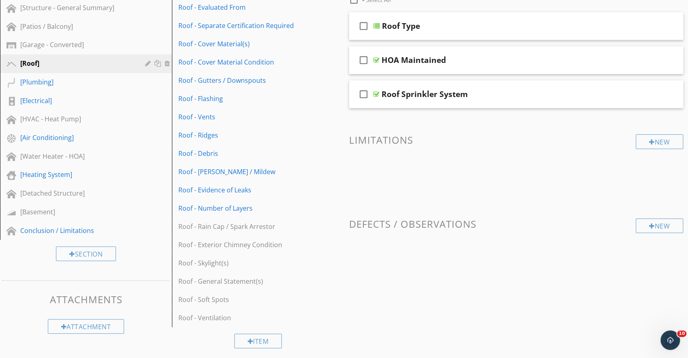
scroll to position [123, 0]
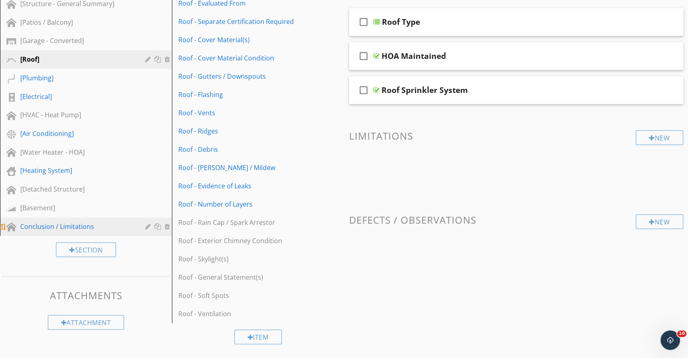
click at [76, 228] on div "Conclusion / Limitations" at bounding box center [76, 226] width 113 height 10
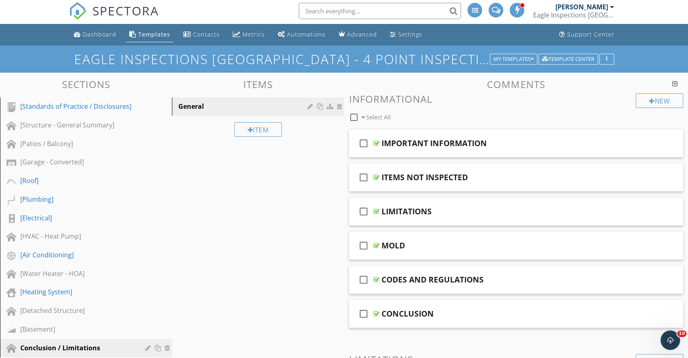
scroll to position [0, 0]
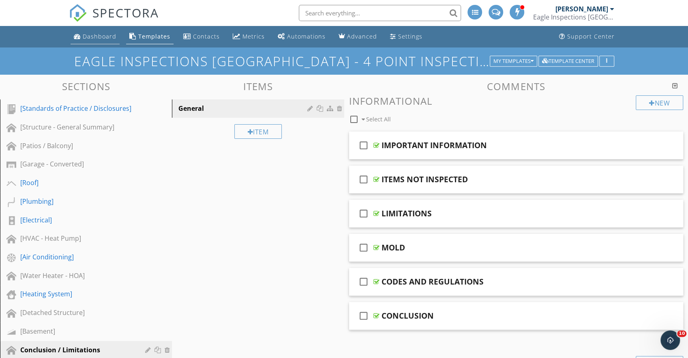
click at [103, 36] on div "Dashboard" at bounding box center [100, 36] width 34 height 8
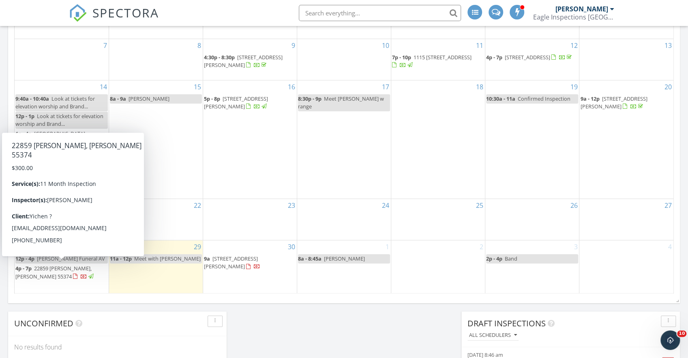
scroll to position [487, 0]
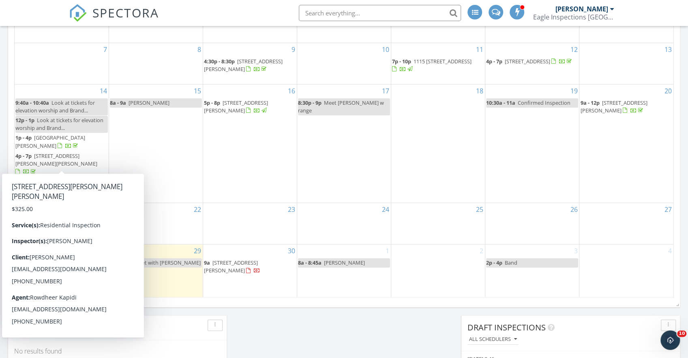
click at [59, 271] on span "22859 Hazel Ln, Rogers 55374" at bounding box center [53, 276] width 76 height 15
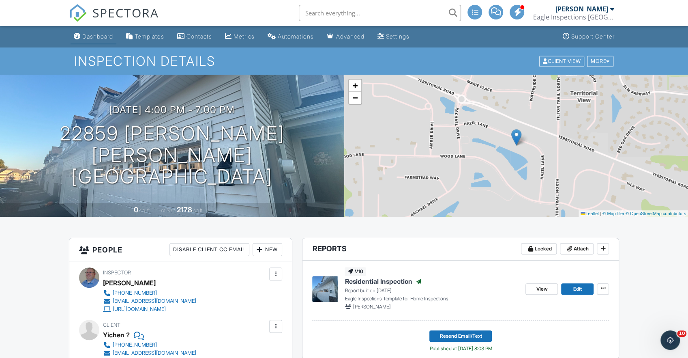
click at [81, 35] on link "Dashboard" at bounding box center [94, 36] width 46 height 15
